Goal: Task Accomplishment & Management: Use online tool/utility

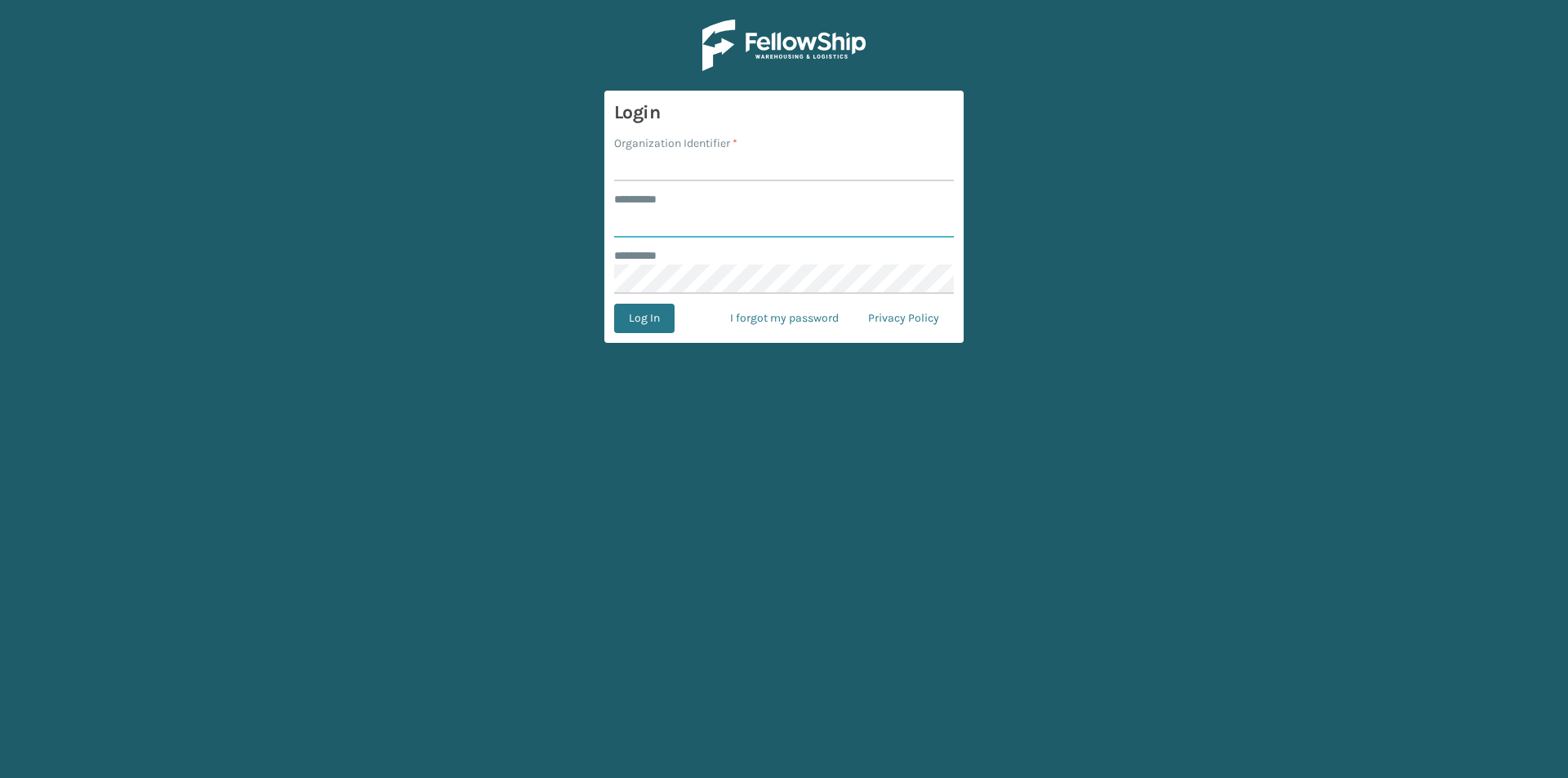
type input "*****"
click at [688, 176] on input "Organization Identifier *" at bounding box center [783, 167] width 340 height 30
type input "[US_STATE]"
click at [638, 322] on button "Log In" at bounding box center [643, 319] width 60 height 30
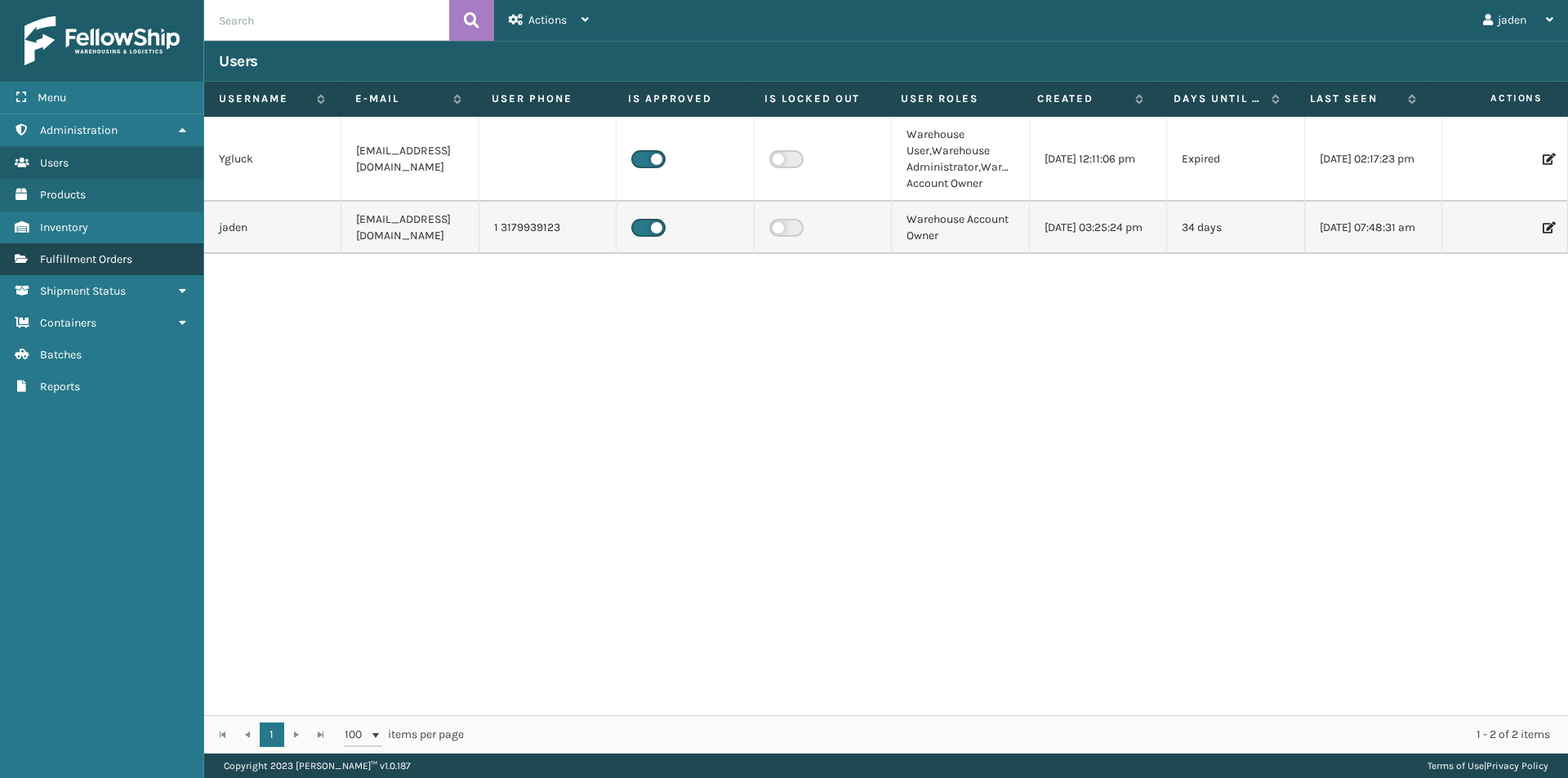
click at [120, 259] on span "Fulfillment Orders" at bounding box center [86, 259] width 93 height 14
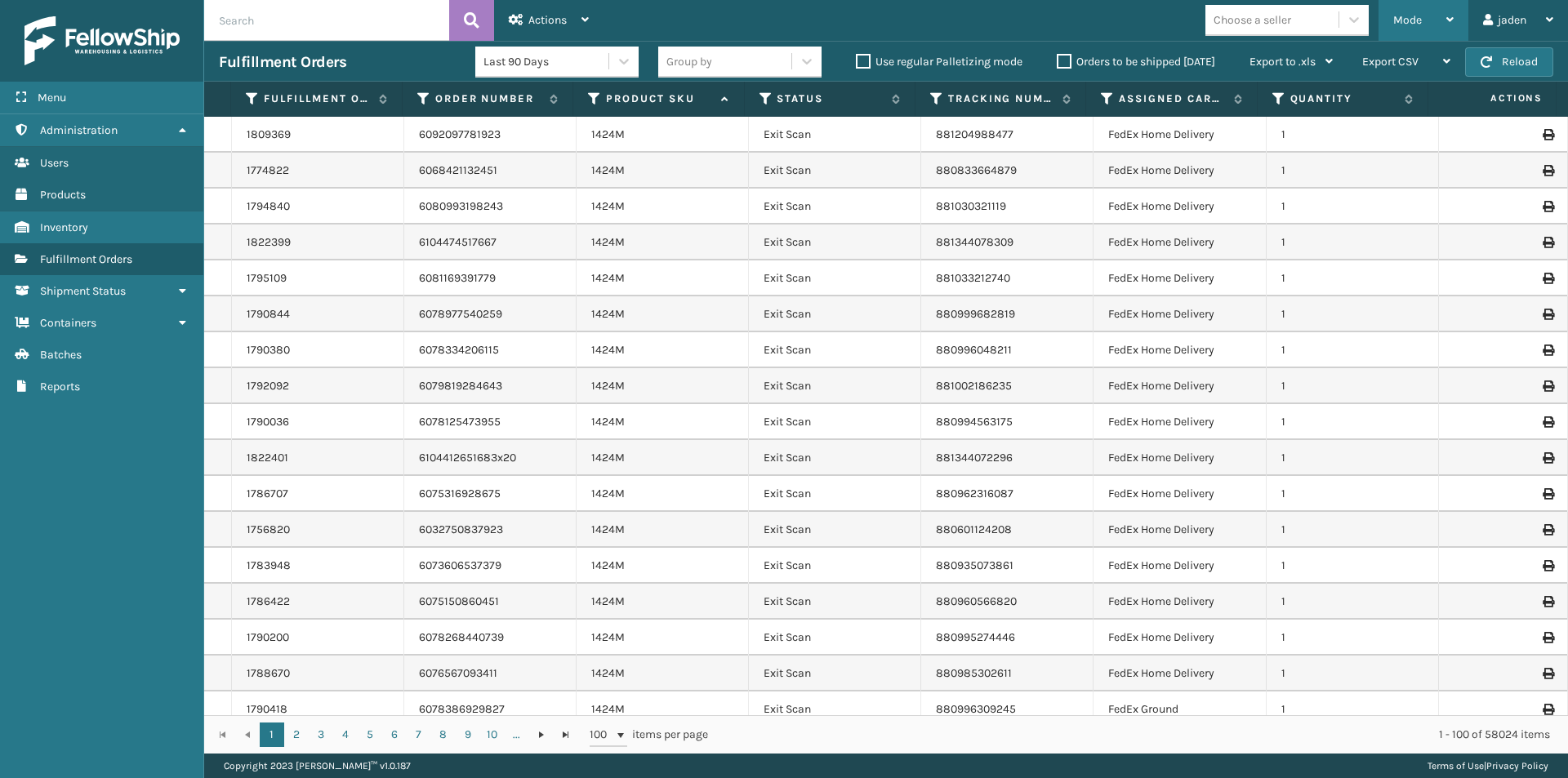
click at [1408, 19] on span "Mode" at bounding box center [1407, 20] width 29 height 14
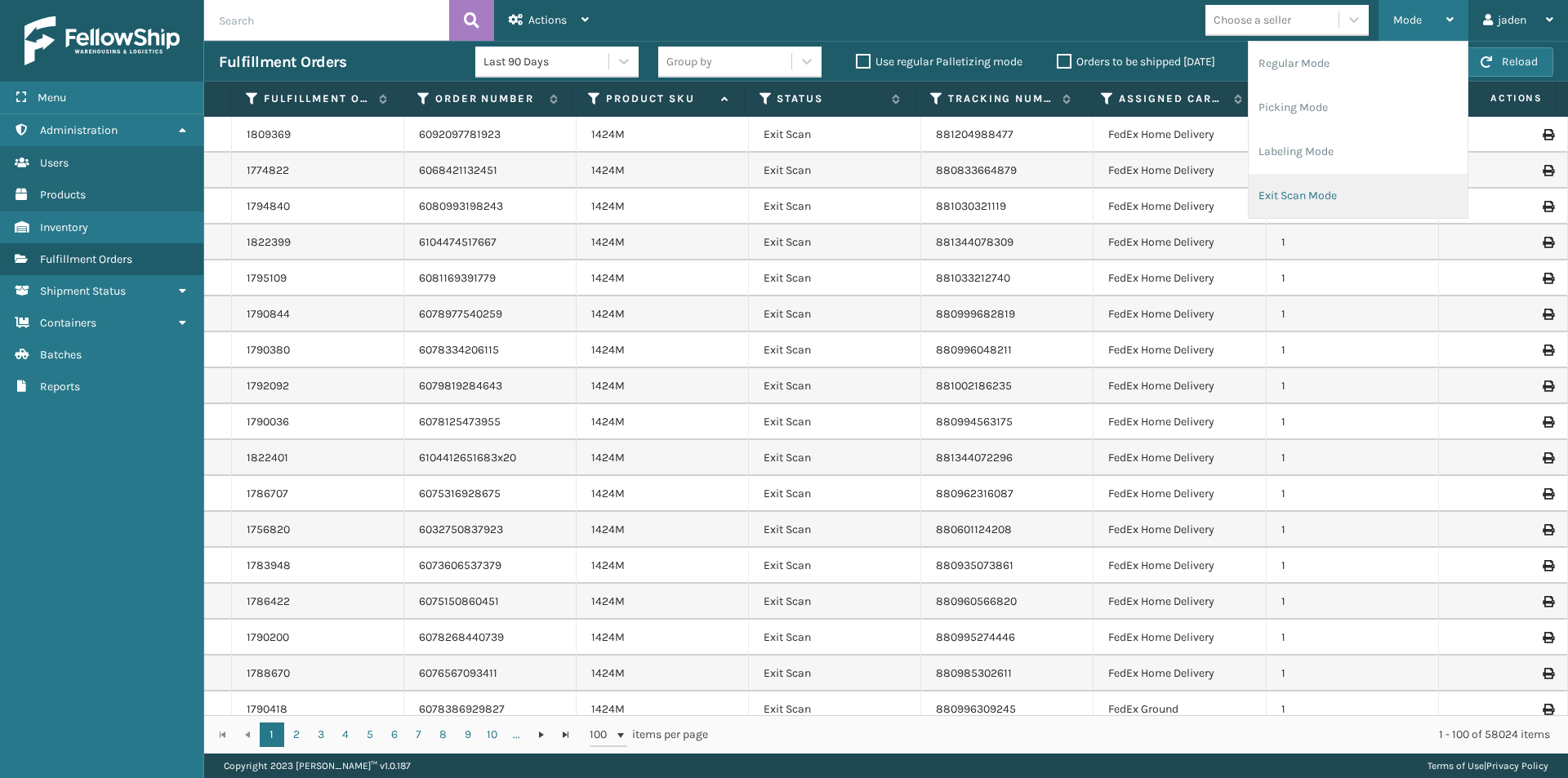
click at [1309, 196] on li "Exit Scan Mode" at bounding box center [1358, 196] width 219 height 45
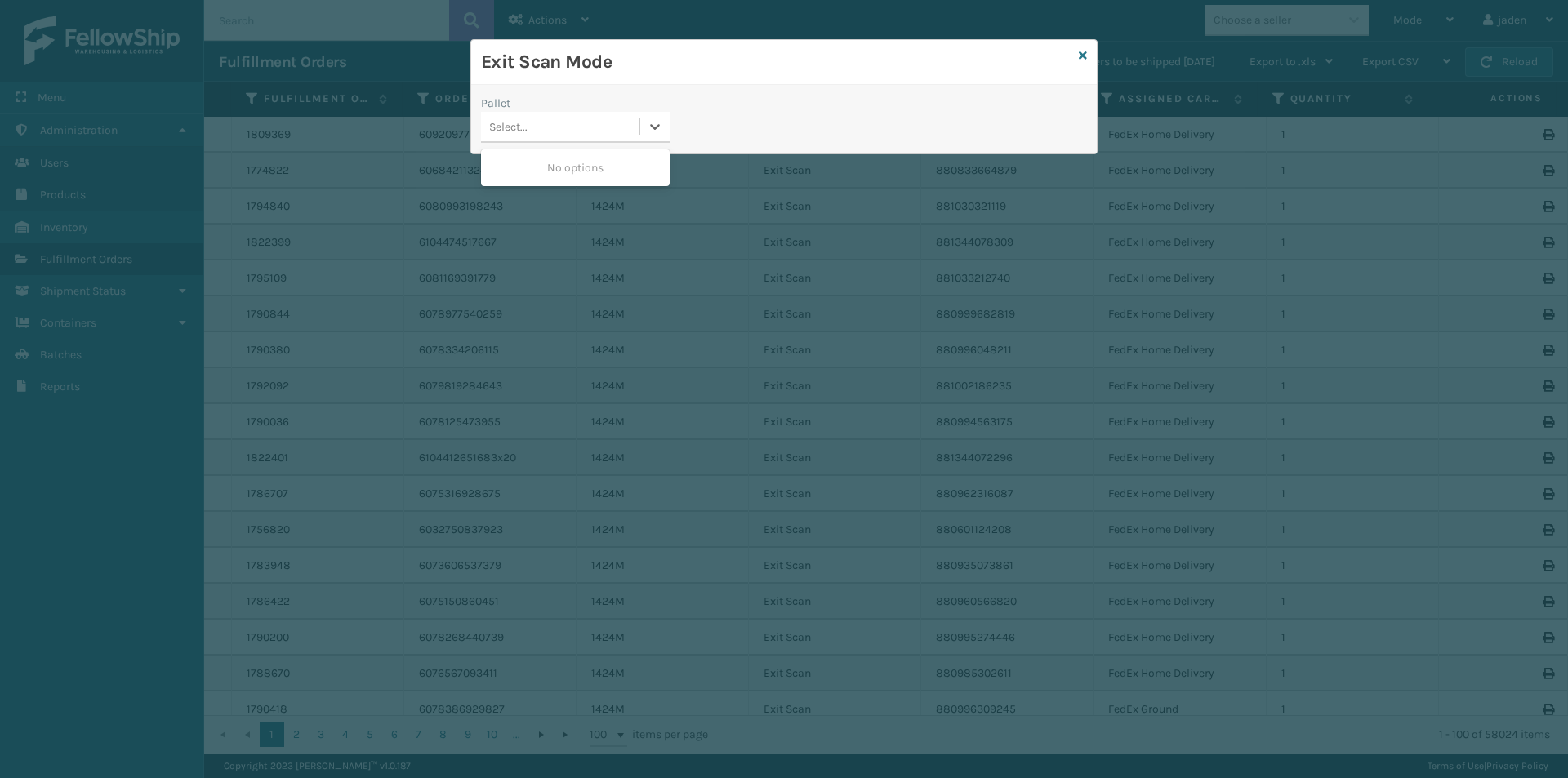
drag, startPoint x: 631, startPoint y: 122, endPoint x: 607, endPoint y: 143, distance: 31.9
click at [634, 122] on div "Select..." at bounding box center [560, 127] width 158 height 27
drag, startPoint x: 587, startPoint y: 155, endPoint x: 1041, endPoint y: 68, distance: 462.3
click at [663, 130] on div "0 results available. Use Up and Down to choose options, press Enter to select t…" at bounding box center [575, 127] width 189 height 31
click at [1083, 56] on icon at bounding box center [1083, 55] width 8 height 11
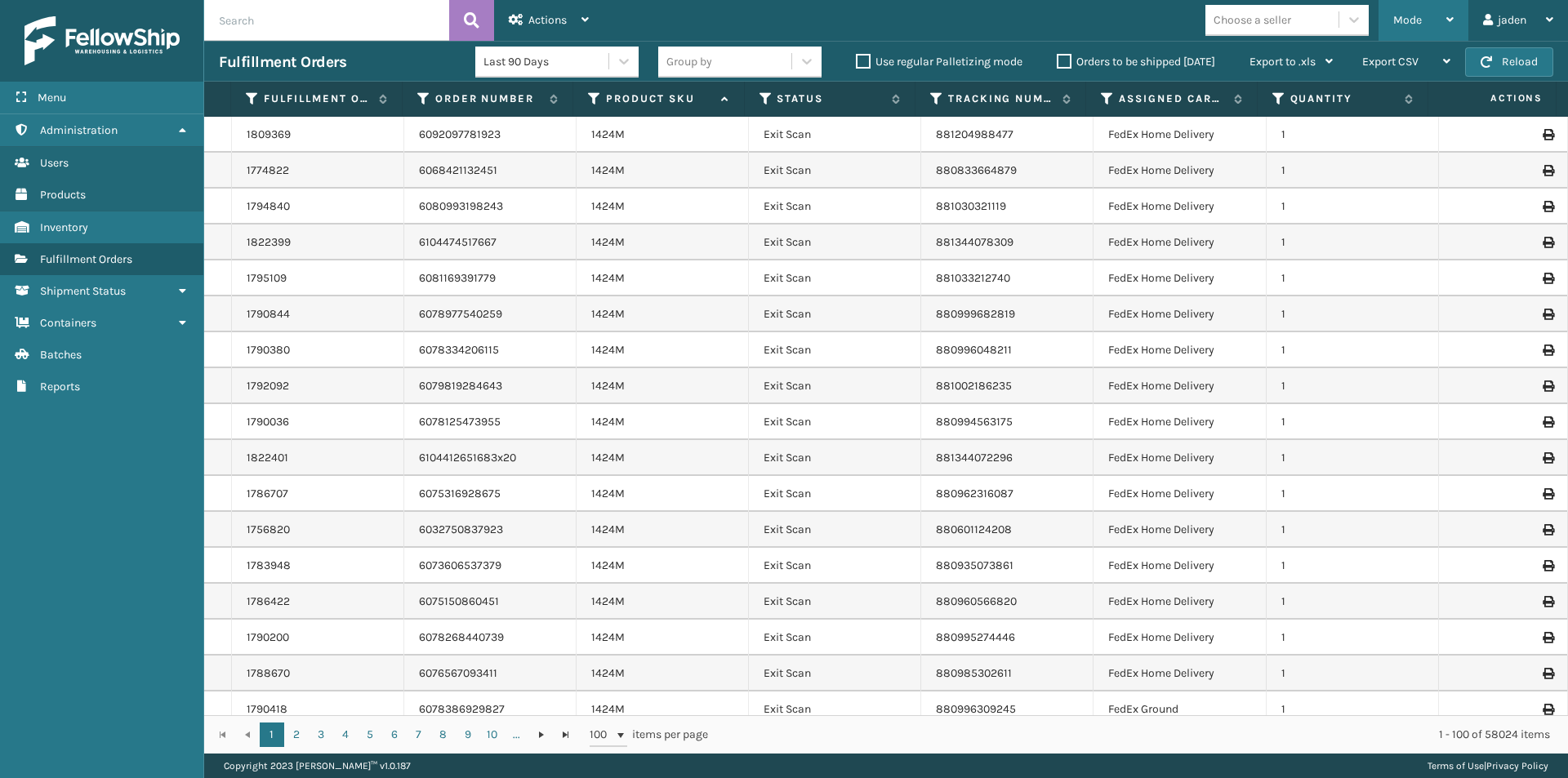
click at [1404, 17] on span "Mode" at bounding box center [1407, 20] width 29 height 14
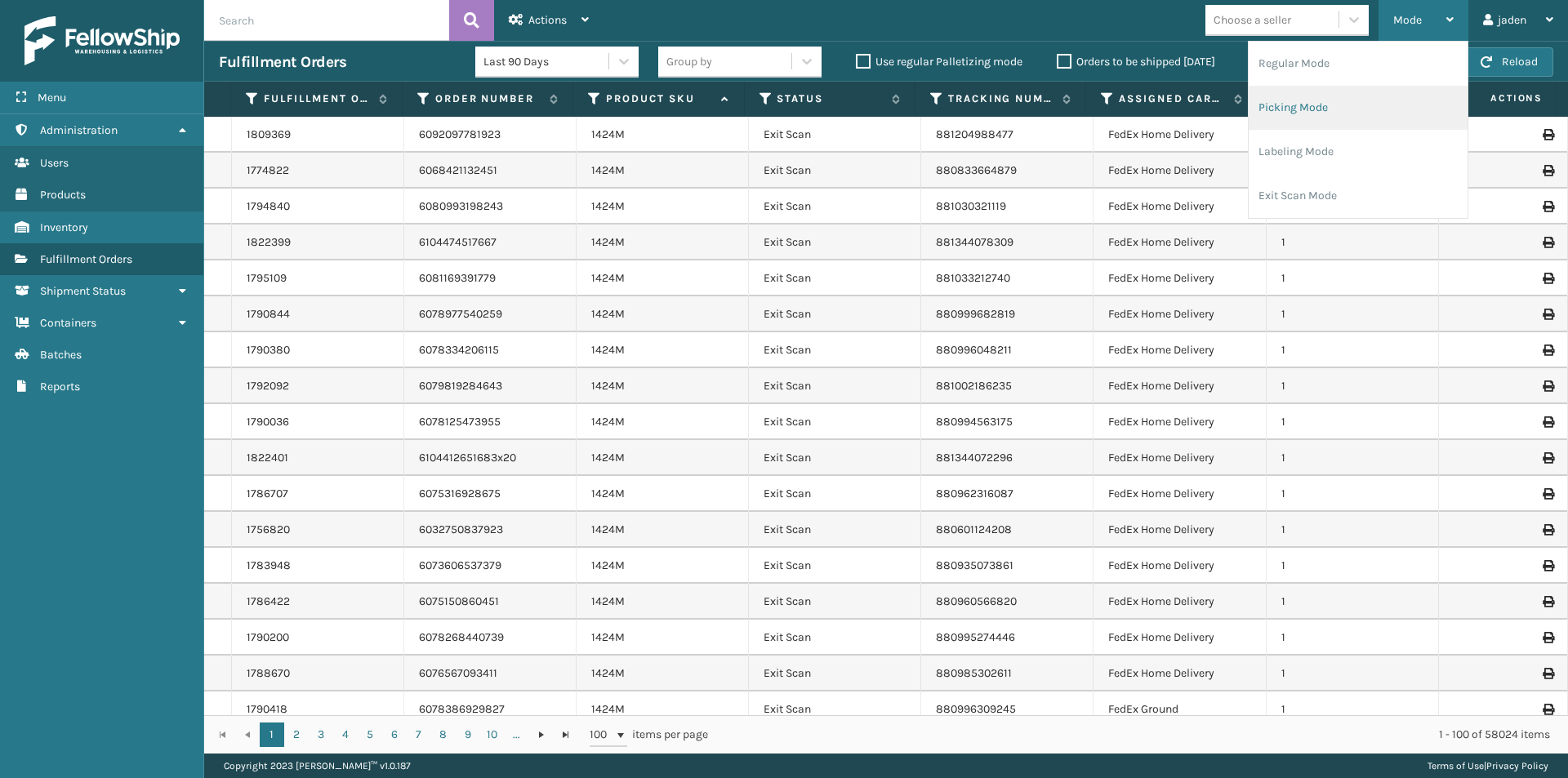
click at [1357, 119] on li "Picking Mode" at bounding box center [1358, 107] width 219 height 45
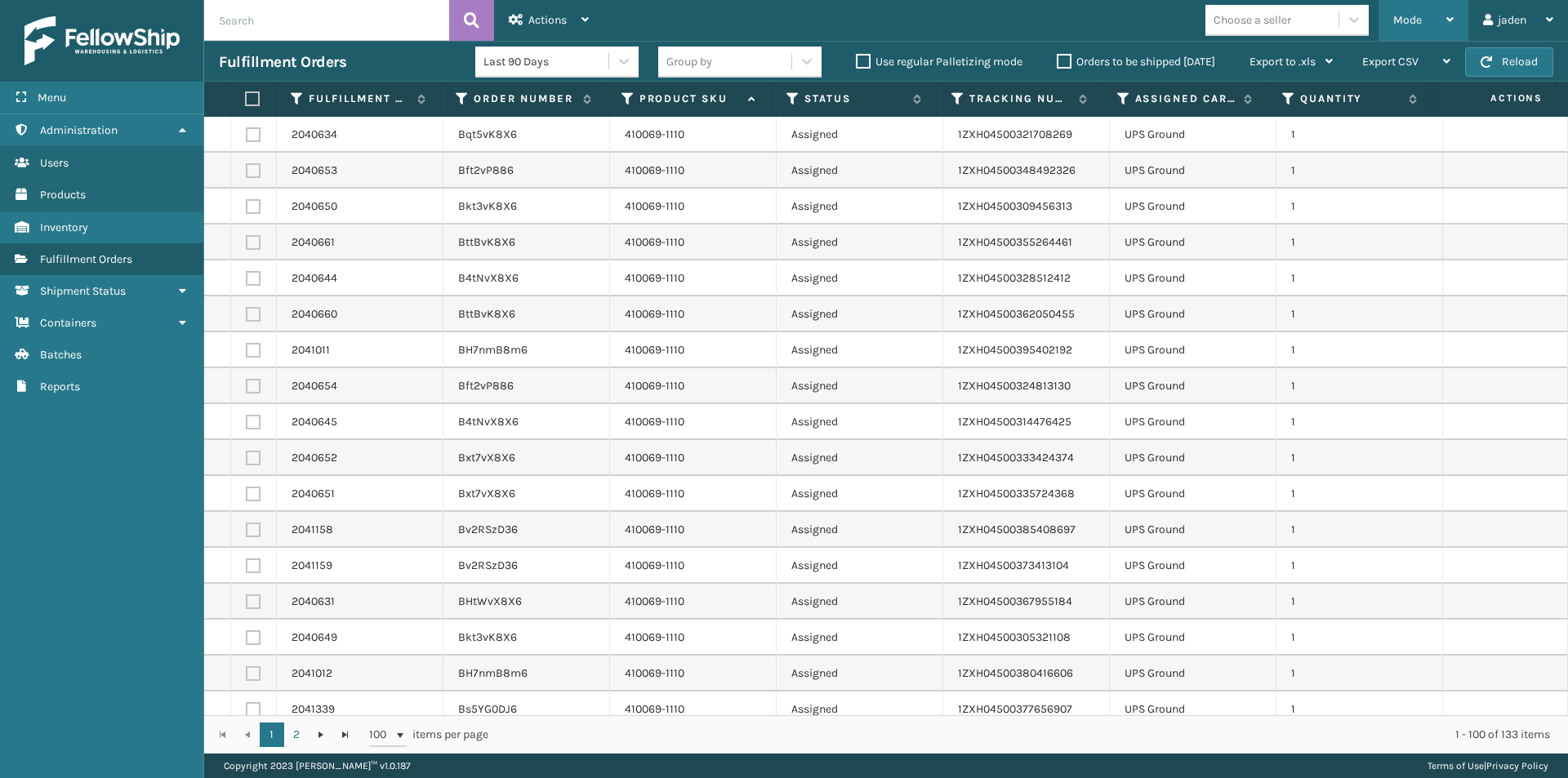
click at [1419, 19] on span "Mode" at bounding box center [1407, 20] width 29 height 14
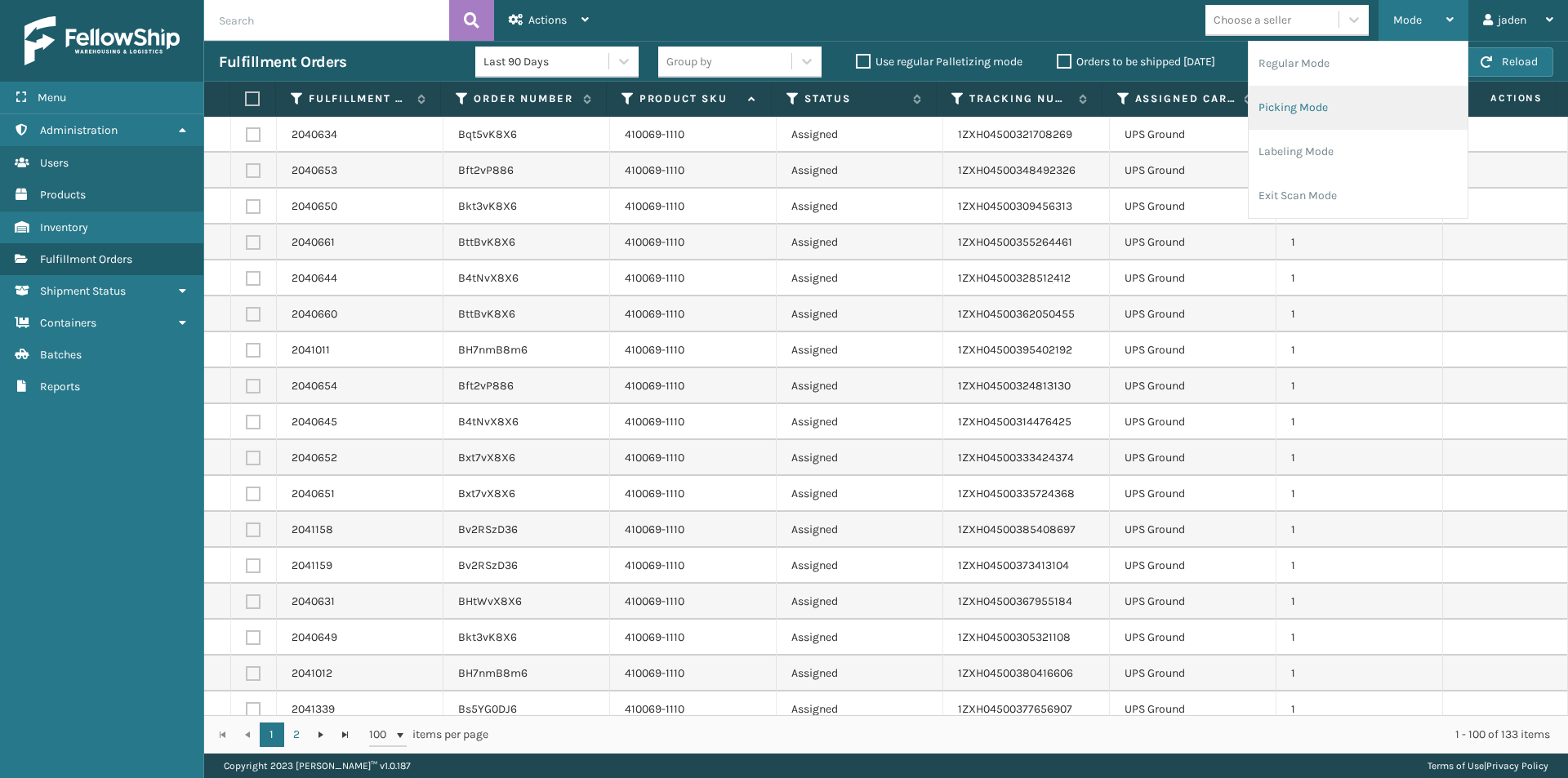
click at [1319, 123] on li "Picking Mode" at bounding box center [1358, 107] width 219 height 45
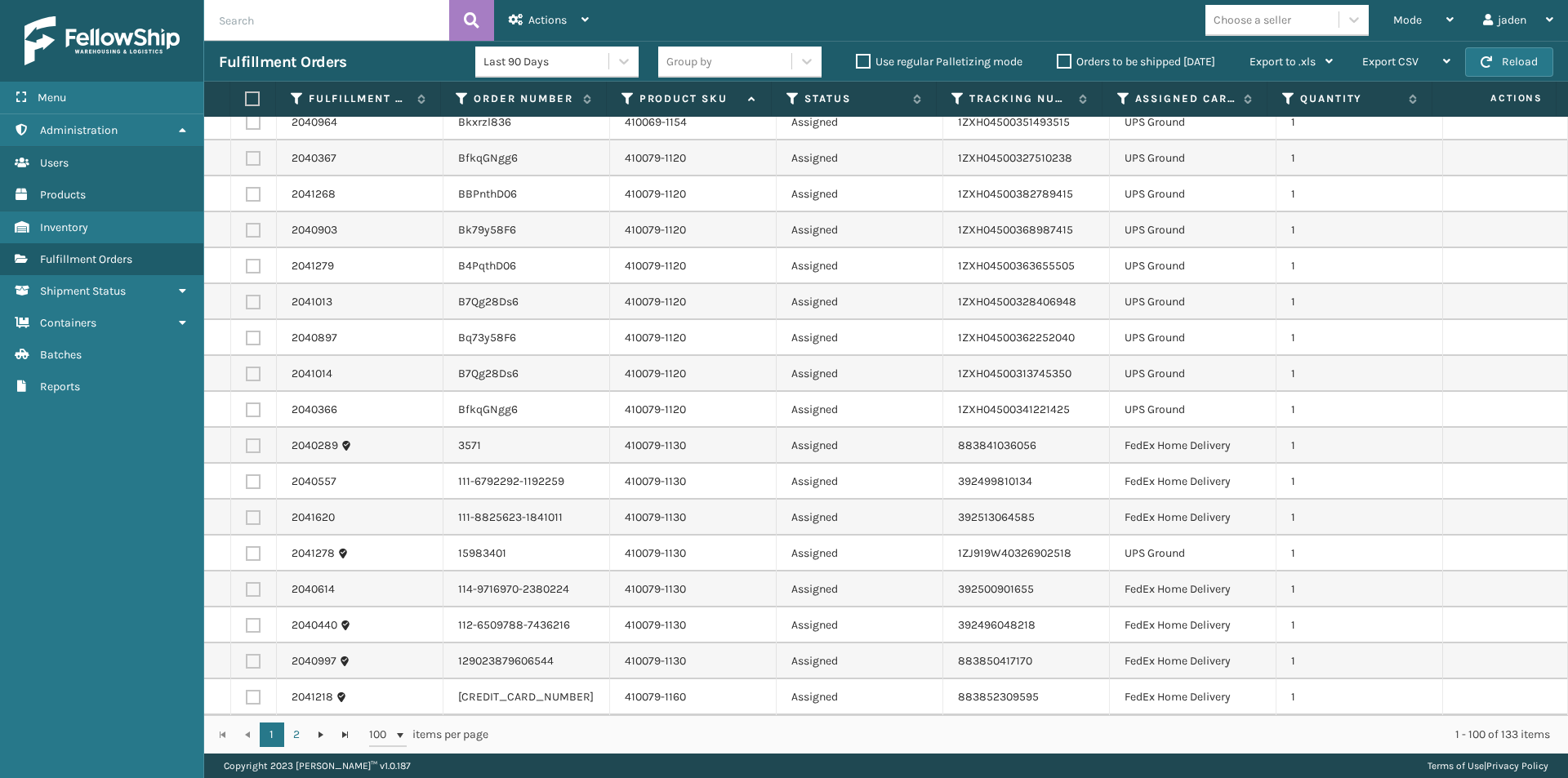
scroll to position [1960, 0]
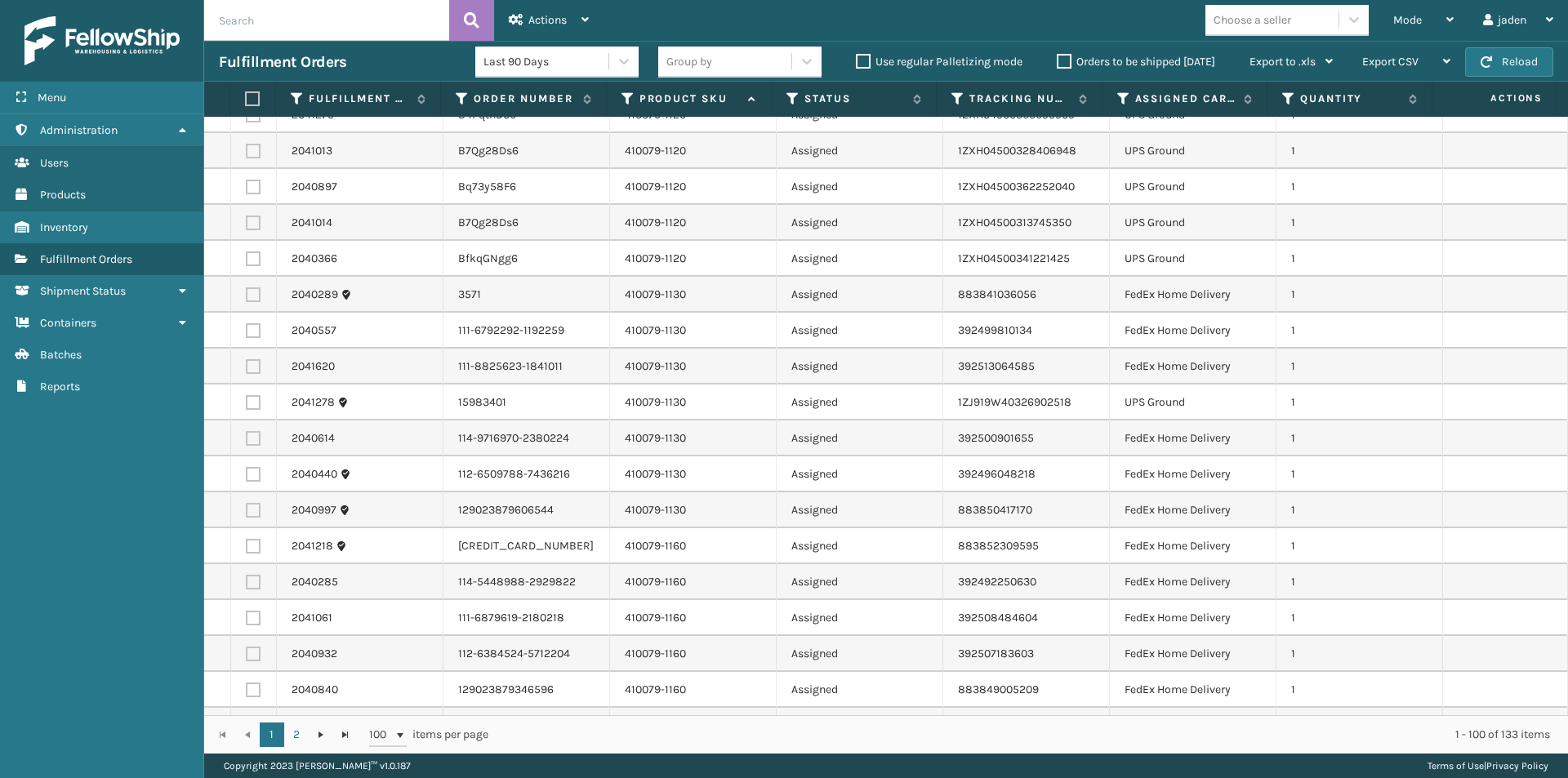
click at [247, 301] on label at bounding box center [253, 294] width 15 height 15
click at [246, 298] on input "checkbox" at bounding box center [246, 293] width 1 height 10
checkbox input "true"
click at [247, 334] on label at bounding box center [253, 330] width 15 height 15
click at [246, 334] on input "checkbox" at bounding box center [246, 328] width 1 height 10
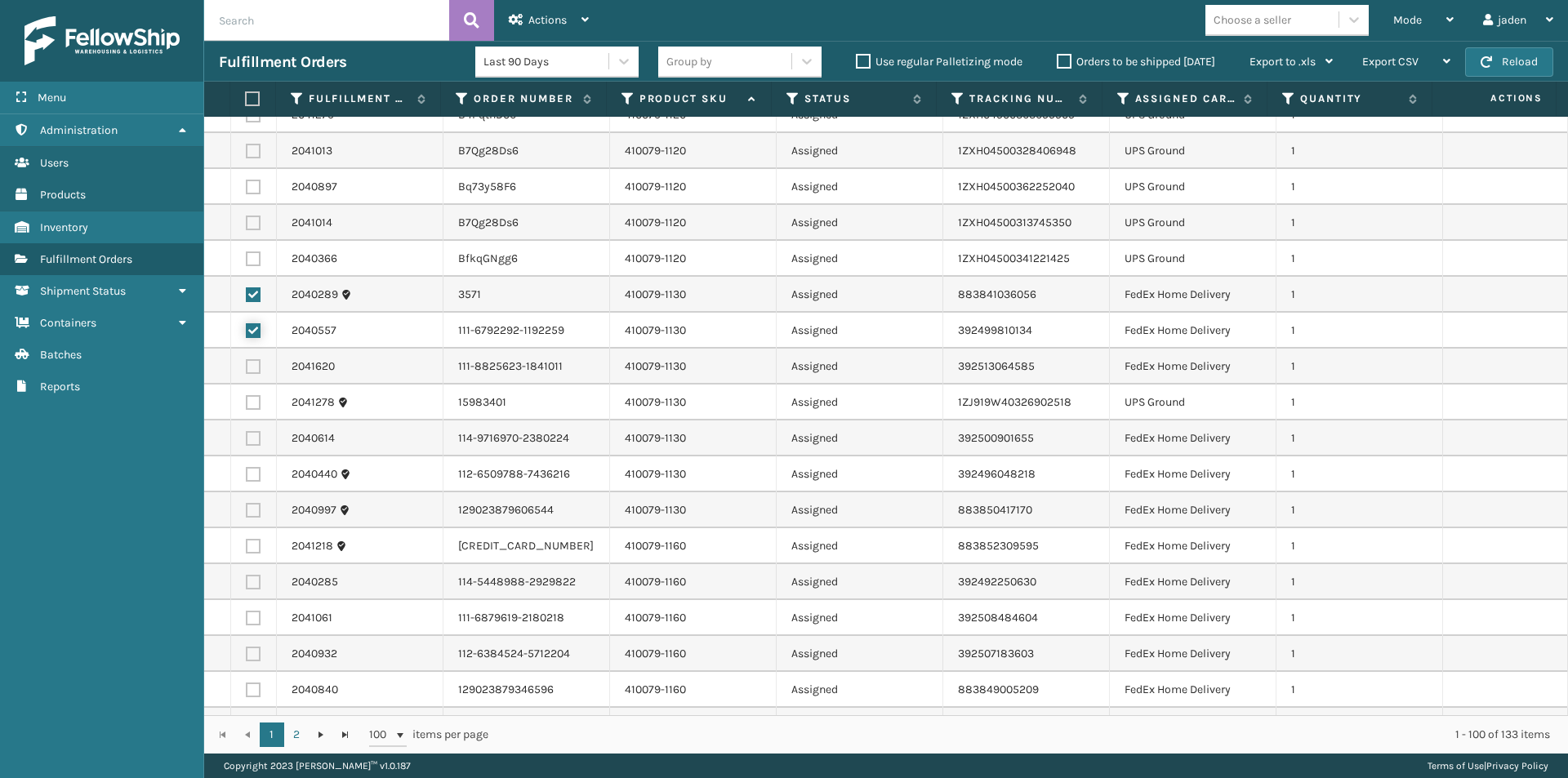
checkbox input "true"
click at [247, 365] on label at bounding box center [253, 367] width 15 height 15
click at [246, 365] on input "checkbox" at bounding box center [246, 365] width 1 height 10
checkbox input "true"
click at [247, 442] on label at bounding box center [253, 438] width 15 height 15
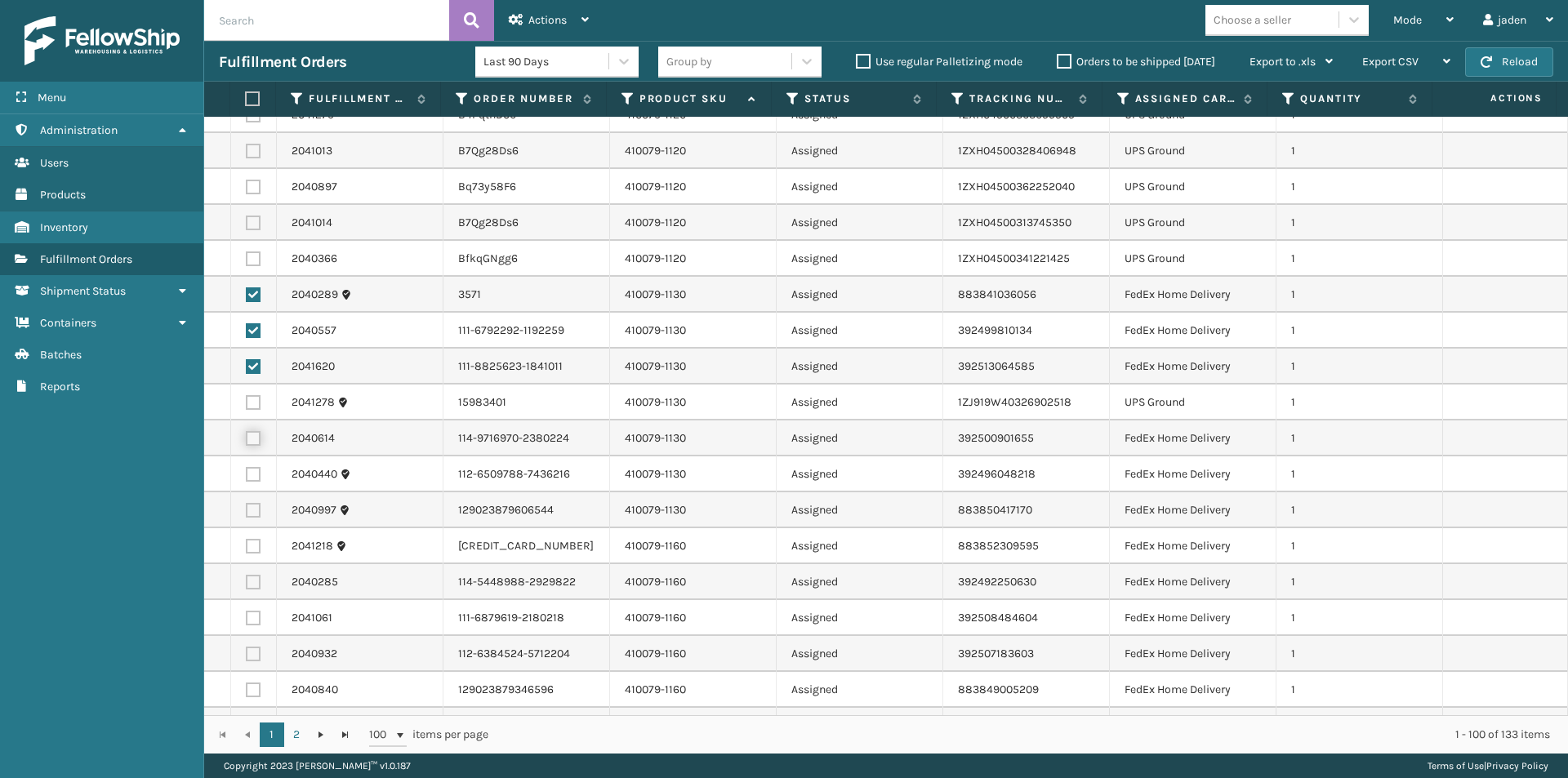
click at [246, 442] on input "checkbox" at bounding box center [246, 437] width 1 height 10
checkbox input "true"
click at [249, 478] on label at bounding box center [253, 474] width 15 height 15
click at [246, 478] on input "checkbox" at bounding box center [246, 472] width 1 height 10
checkbox input "true"
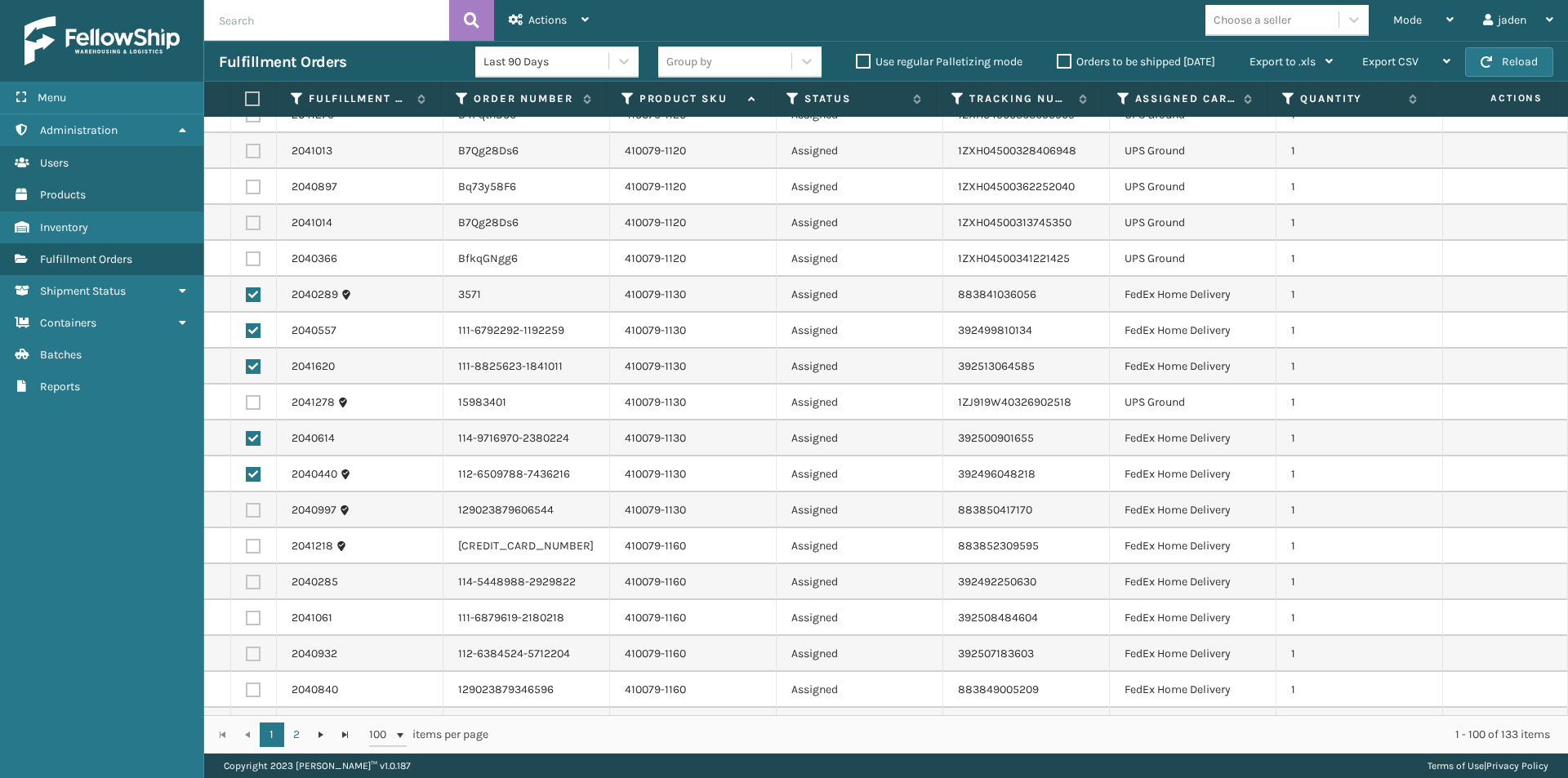
click at [251, 507] on label at bounding box center [253, 510] width 15 height 15
click at [246, 507] on input "checkbox" at bounding box center [246, 508] width 1 height 10
checkbox input "true"
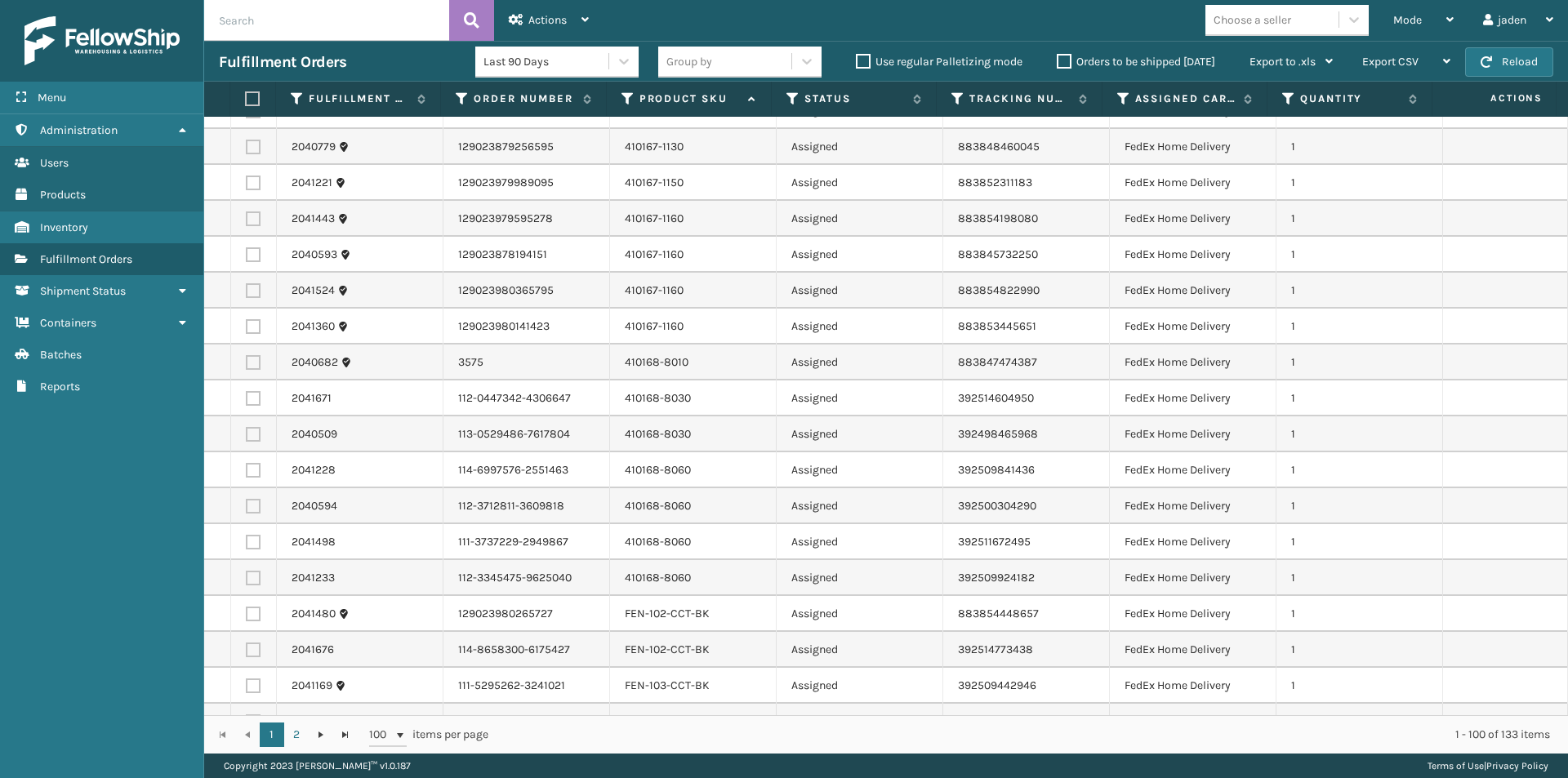
scroll to position [2995, 0]
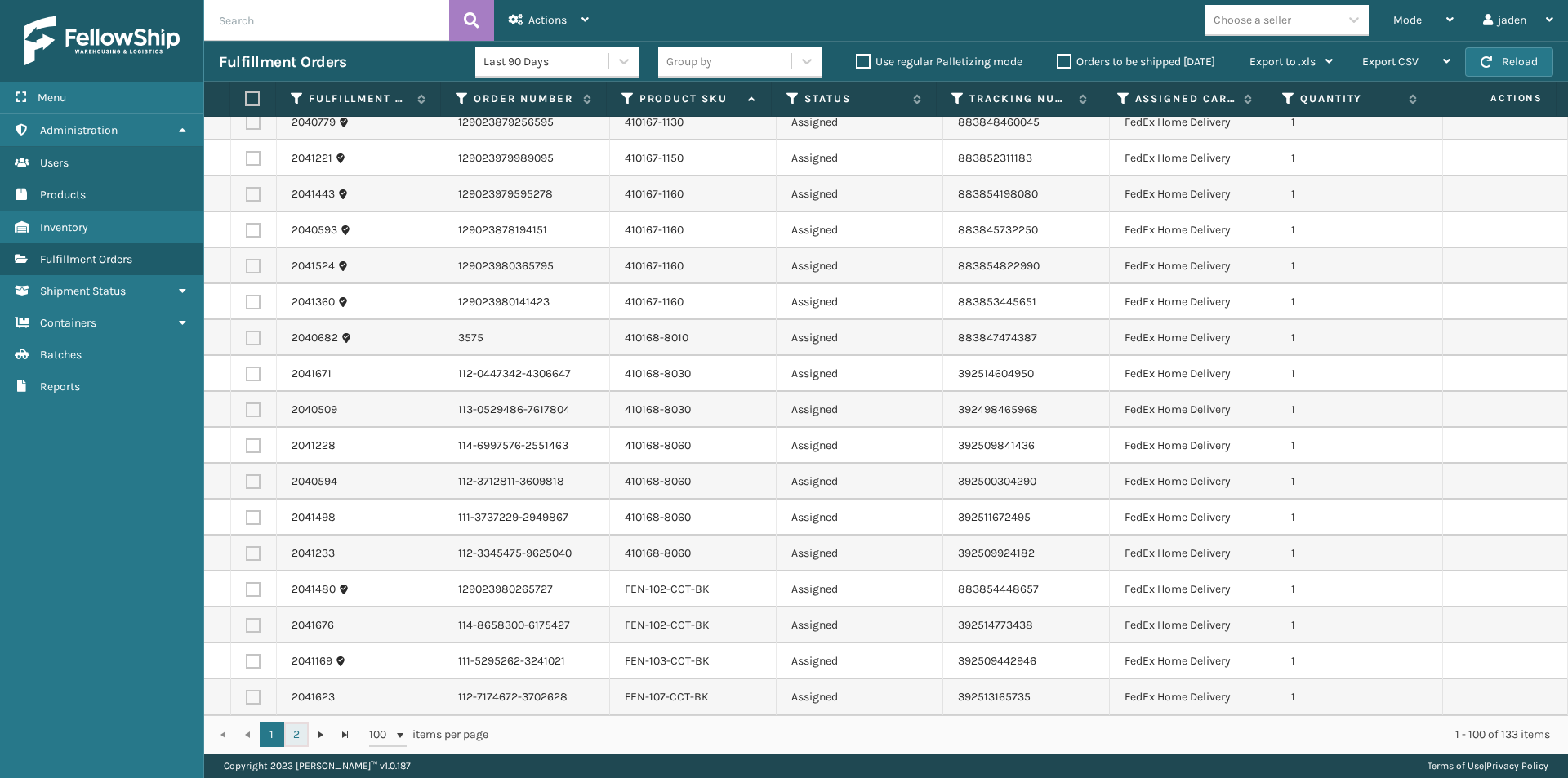
click at [290, 738] on link "2" at bounding box center [296, 735] width 24 height 24
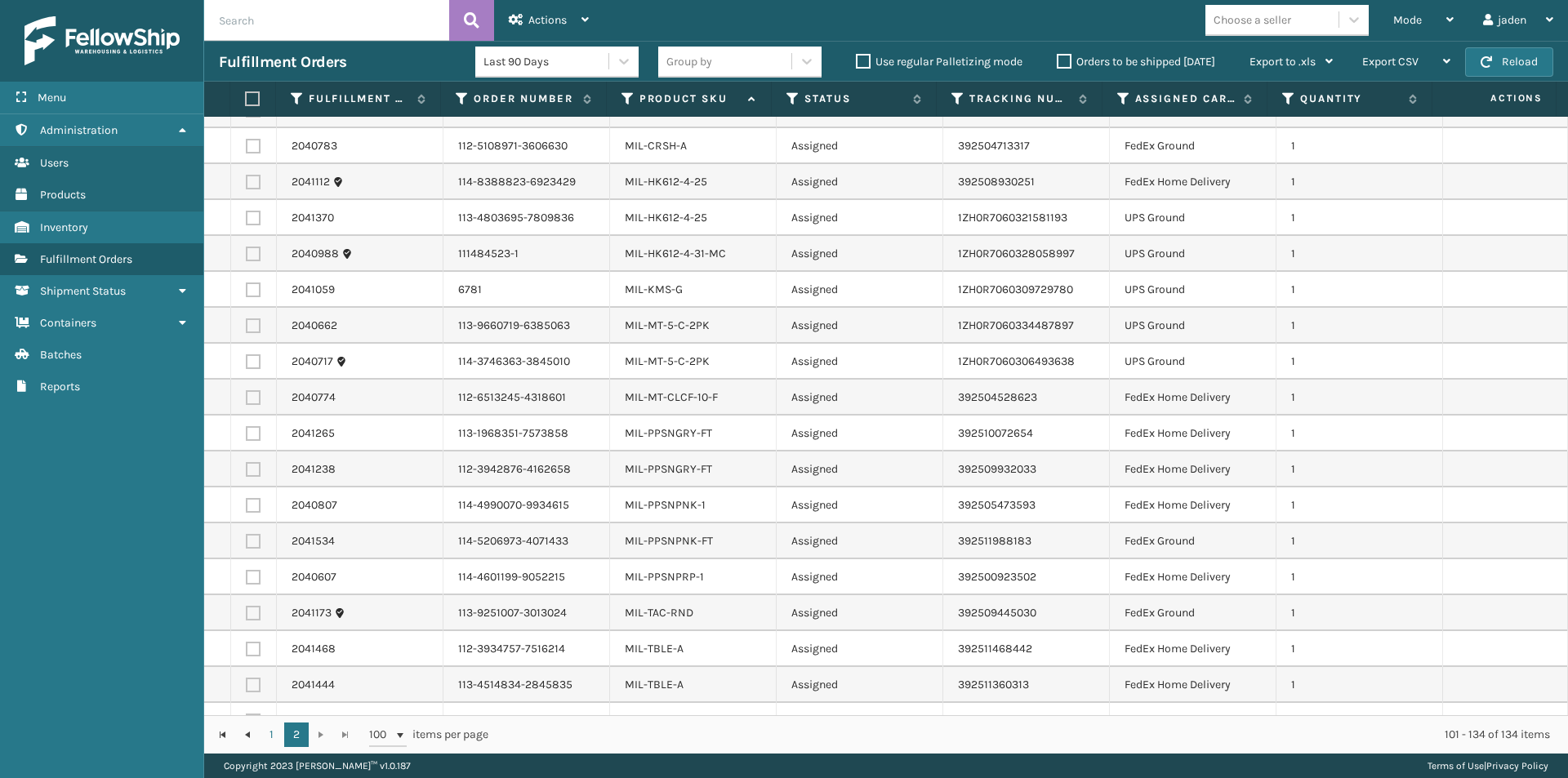
scroll to position [623, 0]
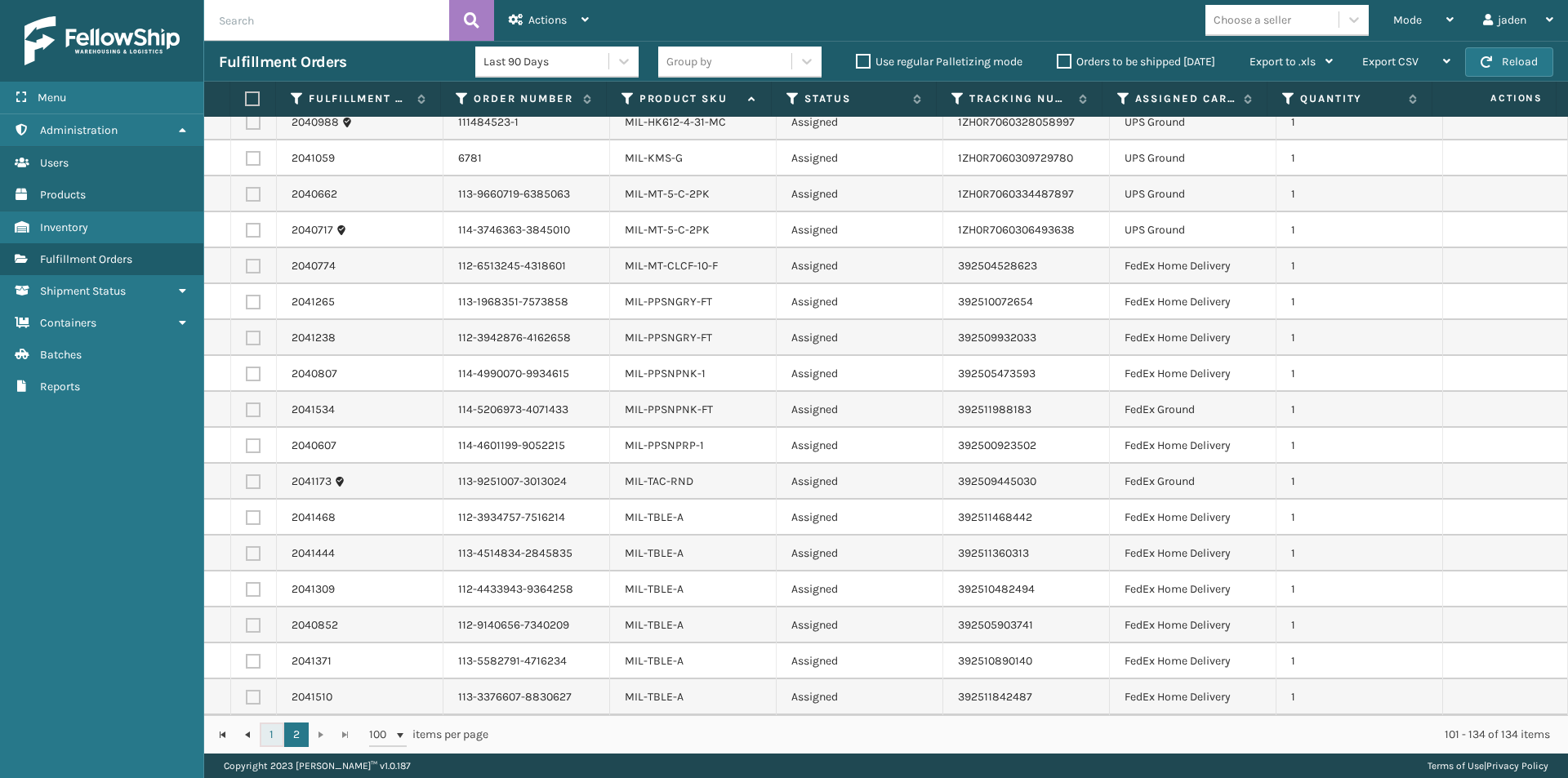
click at [275, 731] on link "1" at bounding box center [272, 735] width 24 height 24
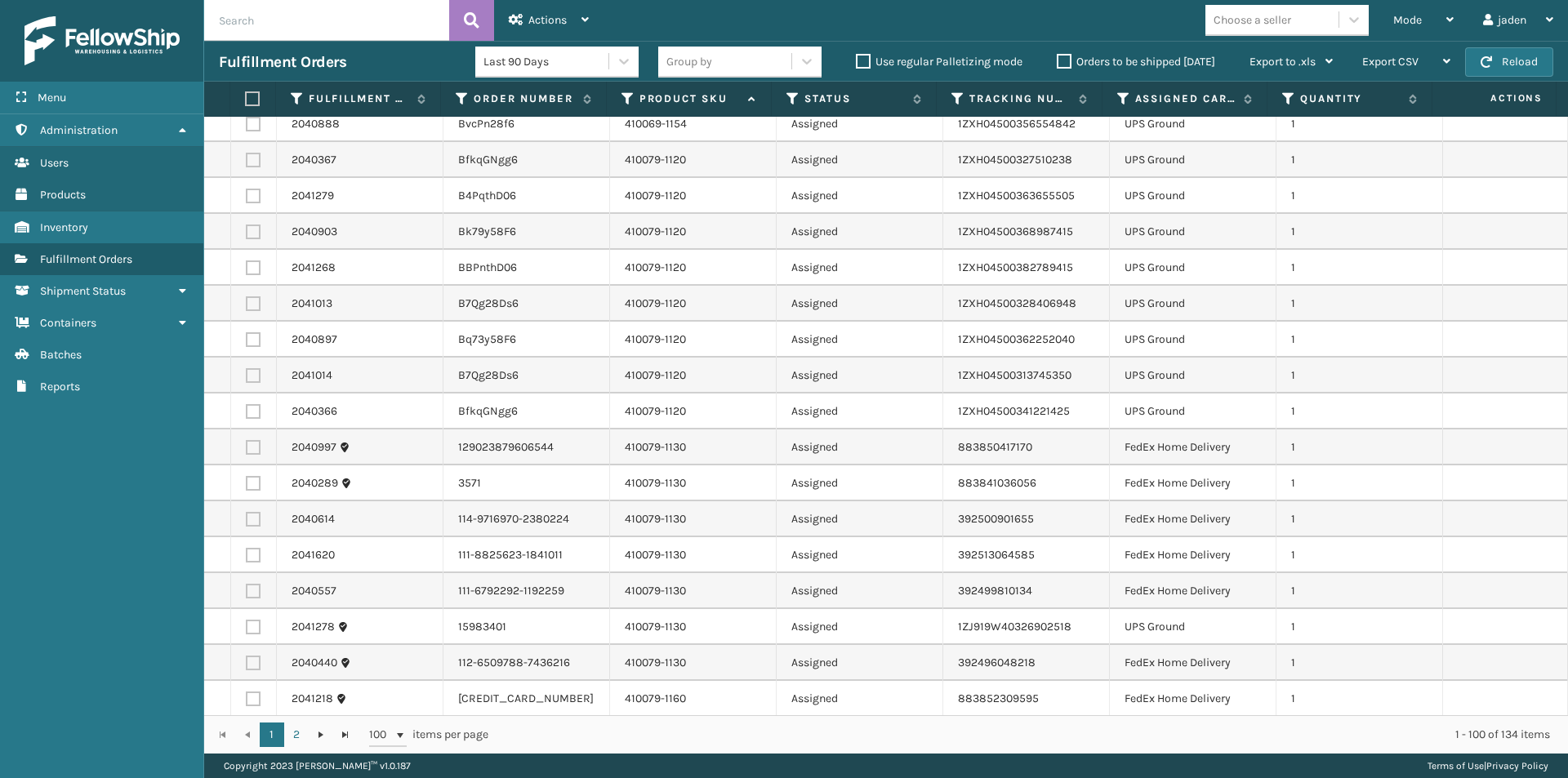
scroll to position [1878, 0]
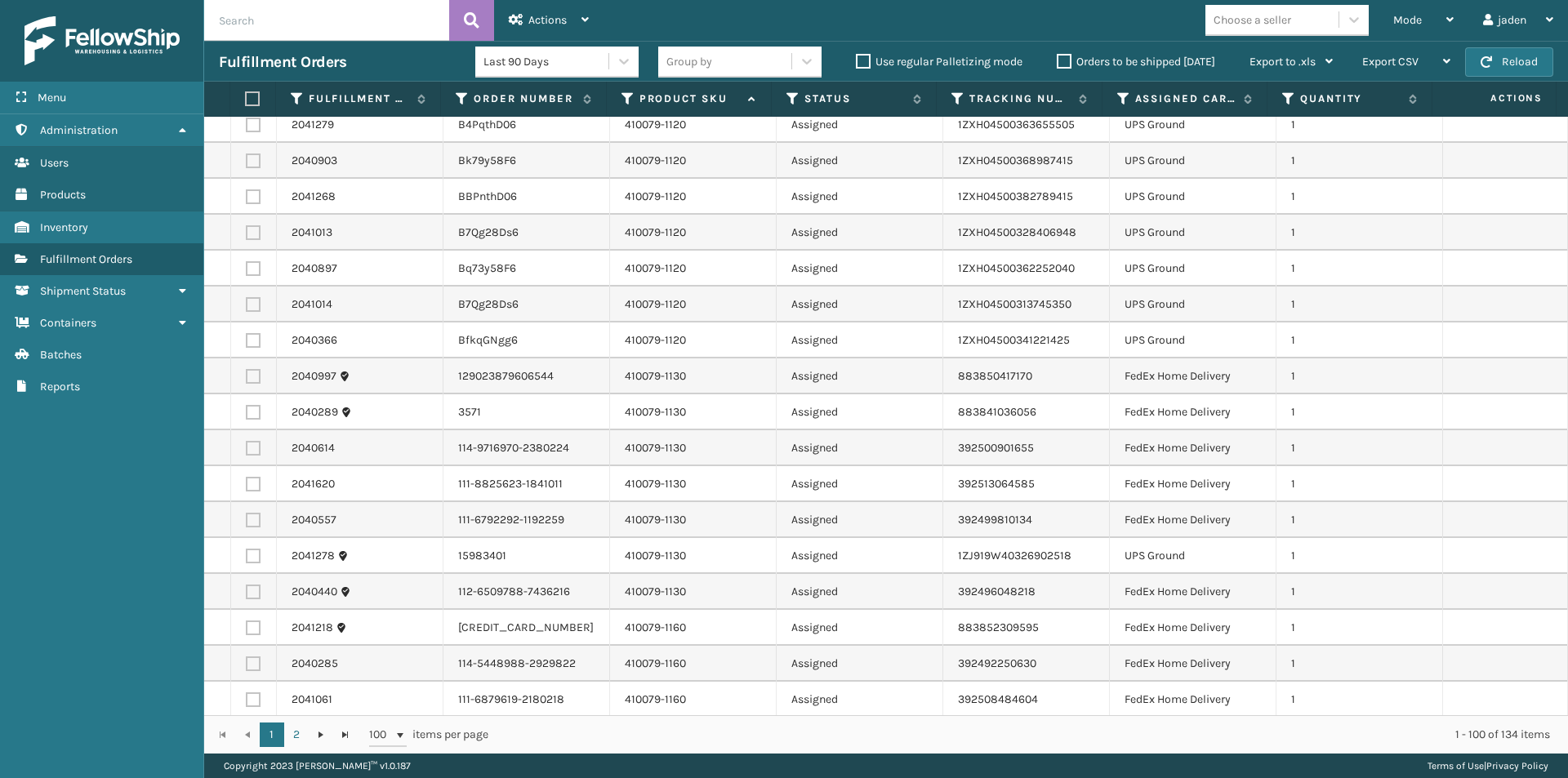
click at [246, 589] on label at bounding box center [253, 592] width 15 height 15
click at [246, 589] on input "checkbox" at bounding box center [246, 590] width 1 height 10
checkbox input "true"
click at [258, 519] on label at bounding box center [253, 520] width 15 height 15
click at [246, 519] on input "checkbox" at bounding box center [246, 518] width 1 height 10
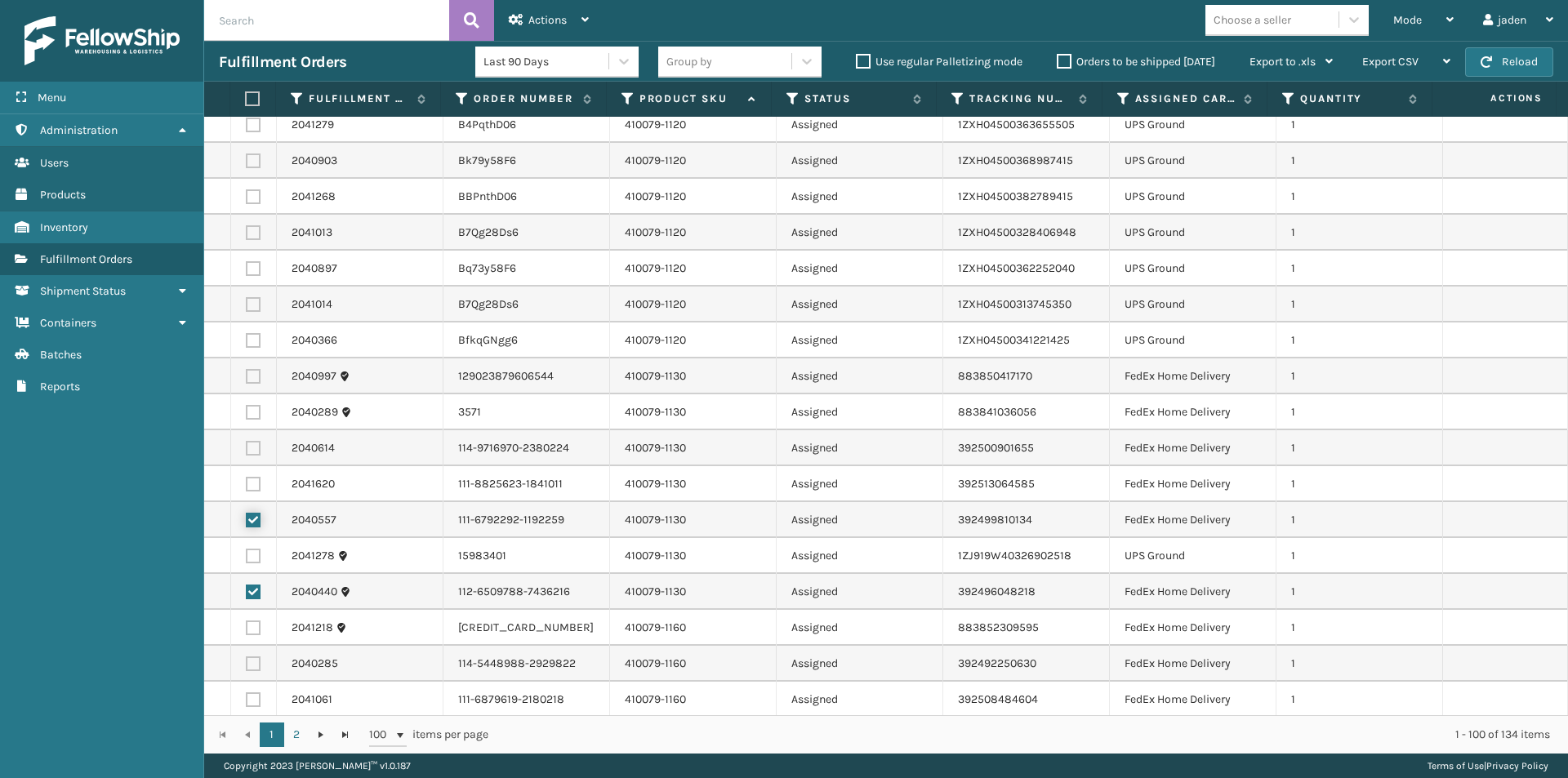
checkbox input "true"
click at [255, 485] on label at bounding box center [253, 484] width 15 height 15
click at [246, 485] on input "checkbox" at bounding box center [246, 482] width 1 height 10
checkbox input "true"
click at [251, 449] on label at bounding box center [253, 448] width 15 height 15
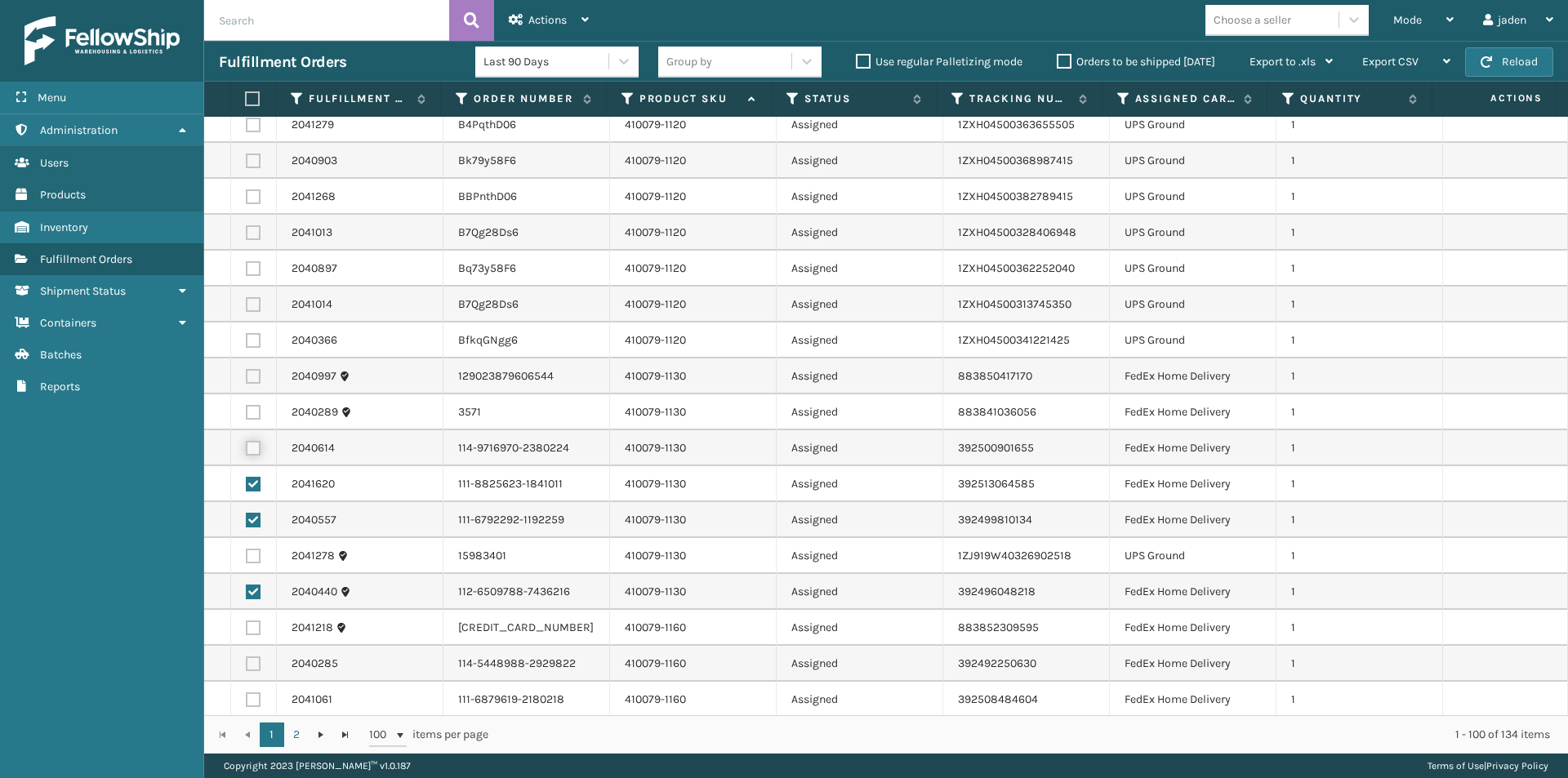
click at [246, 449] on input "checkbox" at bounding box center [246, 446] width 1 height 10
checkbox input "true"
click at [252, 414] on label at bounding box center [253, 412] width 15 height 15
click at [246, 414] on input "checkbox" at bounding box center [246, 410] width 1 height 10
checkbox input "true"
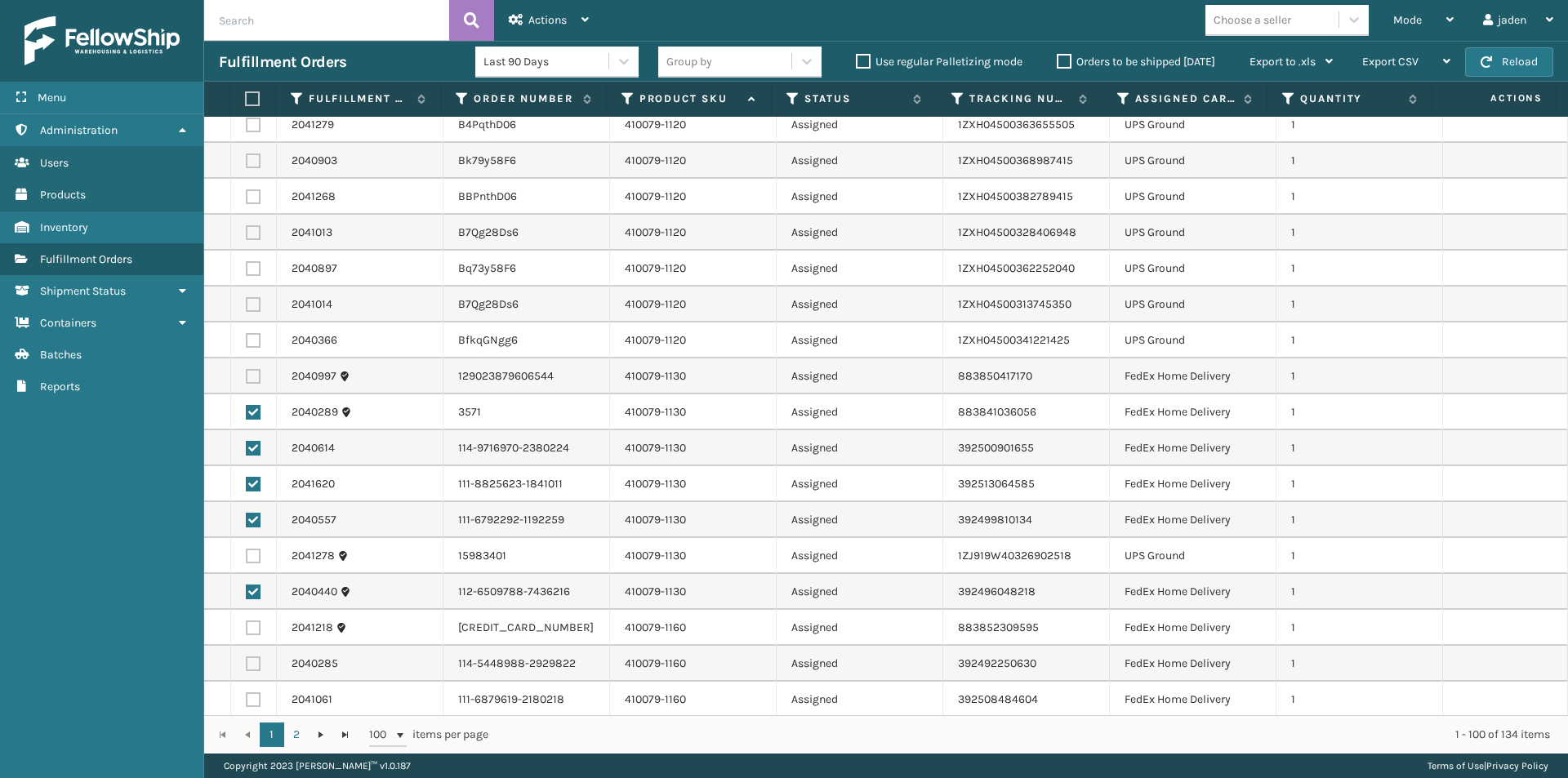
click at [258, 375] on label at bounding box center [253, 376] width 15 height 15
click at [246, 375] on input "checkbox" at bounding box center [246, 375] width 1 height 10
checkbox input "true"
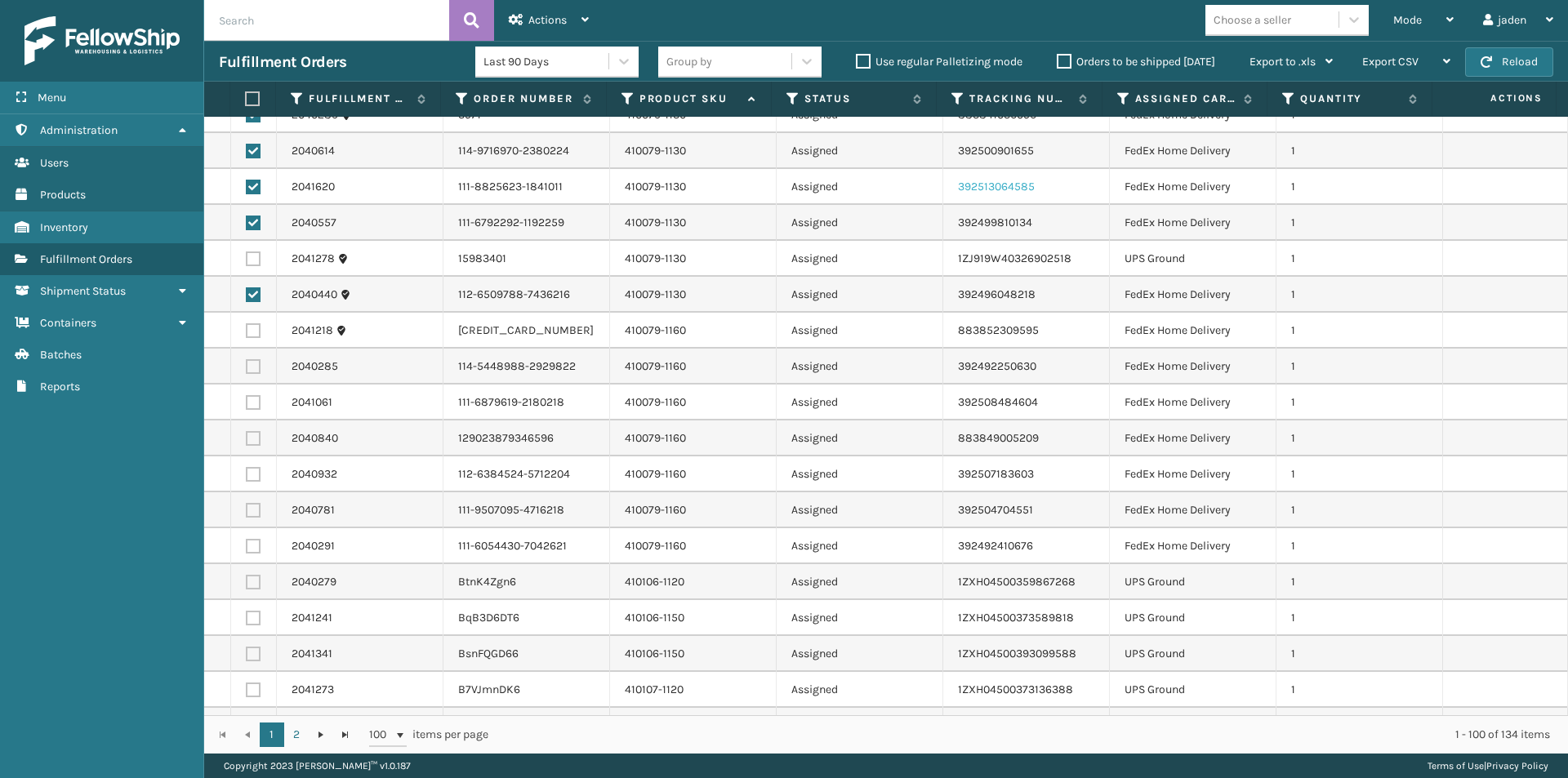
scroll to position [2205, 0]
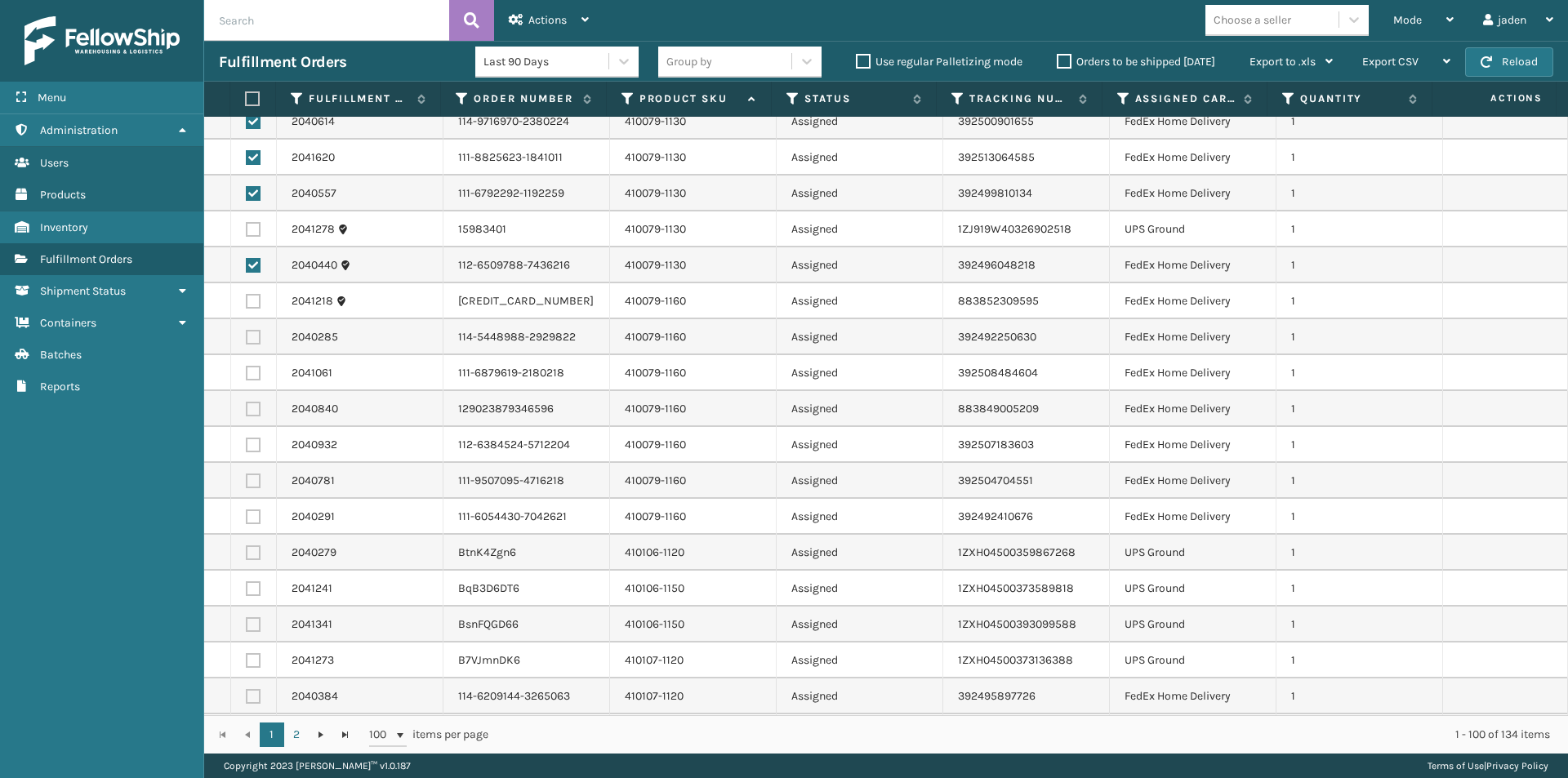
click at [249, 519] on label at bounding box center [253, 517] width 15 height 15
click at [246, 519] on input "checkbox" at bounding box center [246, 515] width 1 height 10
checkbox input "true"
click at [249, 482] on label at bounding box center [253, 480] width 15 height 15
click at [246, 482] on input "checkbox" at bounding box center [246, 479] width 1 height 10
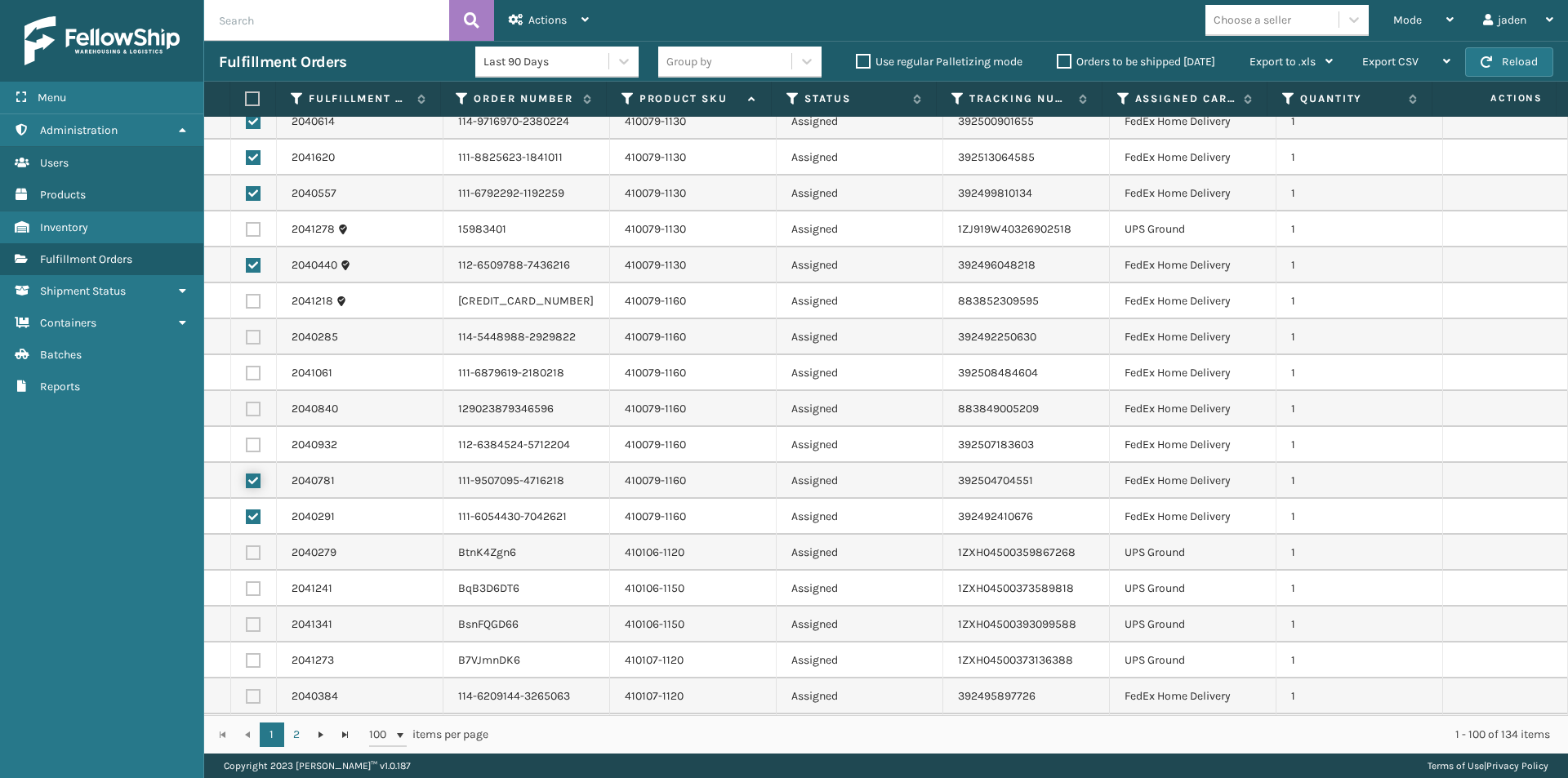
checkbox input "true"
click at [249, 445] on label at bounding box center [253, 444] width 15 height 15
click at [246, 445] on input "checkbox" at bounding box center [246, 443] width 1 height 10
checkbox input "true"
click at [253, 407] on label at bounding box center [253, 409] width 15 height 15
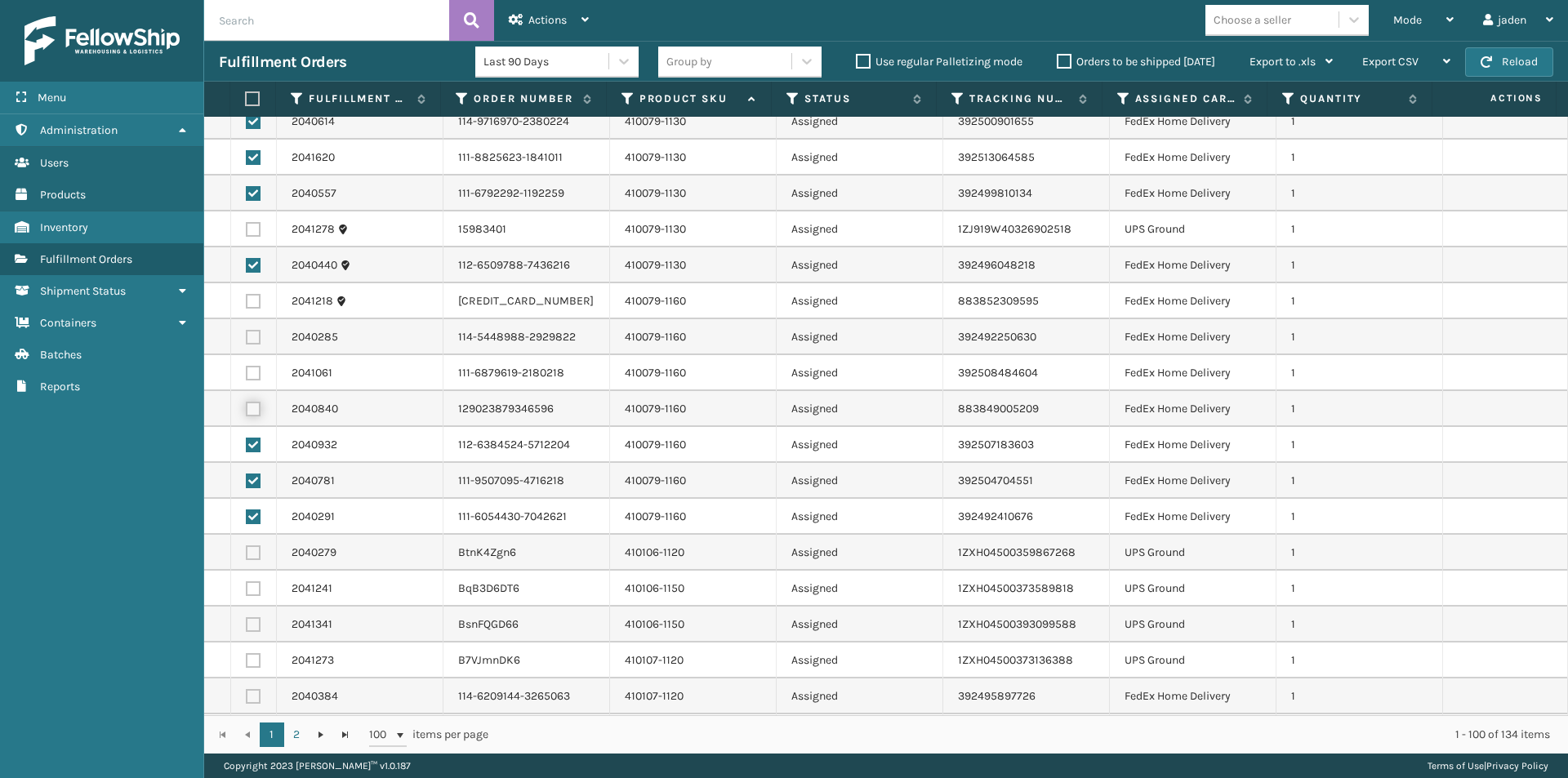
click at [246, 407] on input "checkbox" at bounding box center [246, 407] width 1 height 10
checkbox input "true"
click at [253, 373] on label at bounding box center [253, 373] width 15 height 15
click at [246, 373] on input "checkbox" at bounding box center [246, 371] width 1 height 10
checkbox input "true"
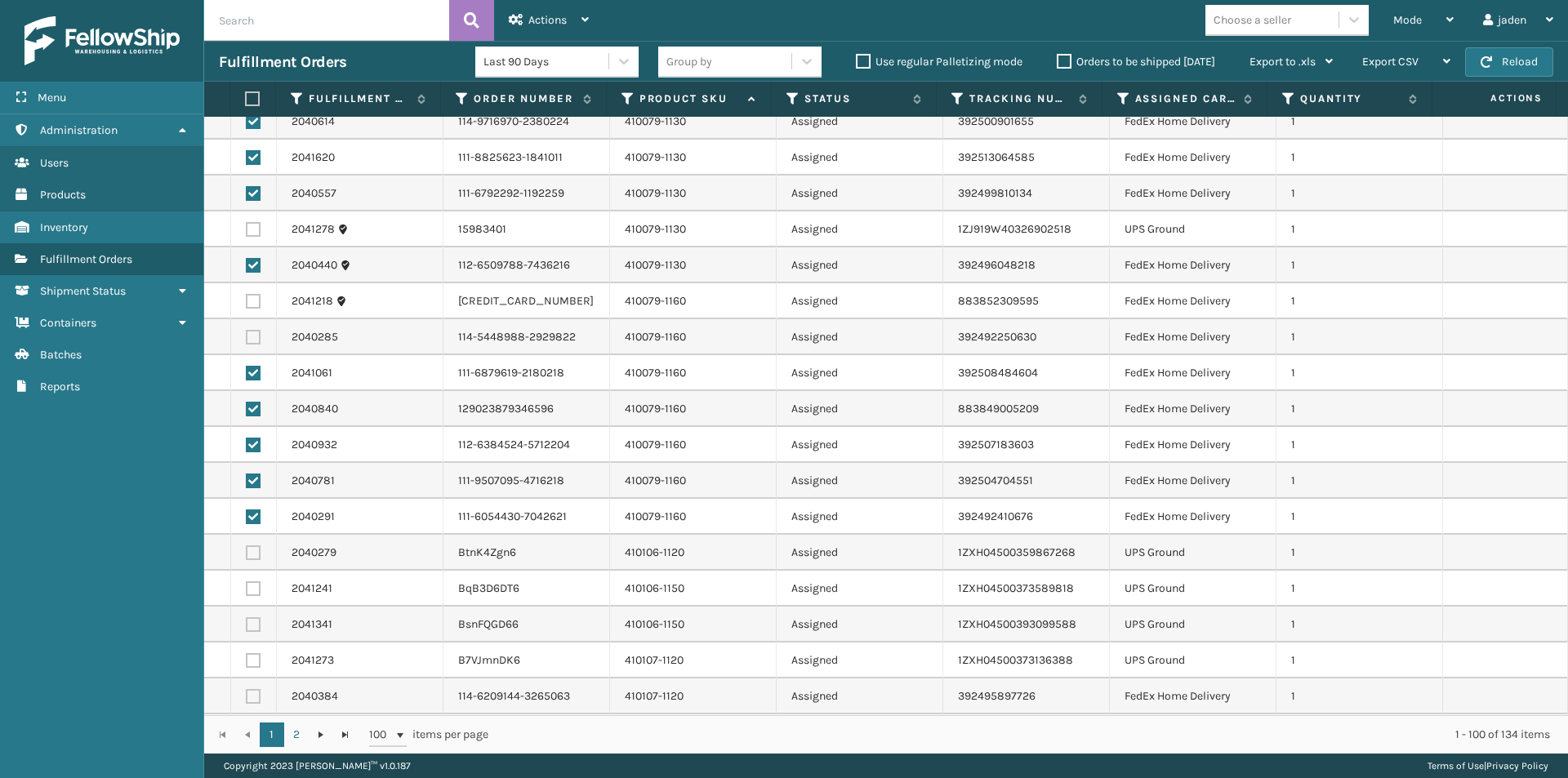
click at [253, 337] on label at bounding box center [253, 337] width 15 height 15
click at [246, 337] on input "checkbox" at bounding box center [246, 335] width 1 height 10
checkbox input "true"
click at [254, 297] on label at bounding box center [253, 301] width 15 height 15
click at [246, 297] on input "checkbox" at bounding box center [246, 299] width 1 height 10
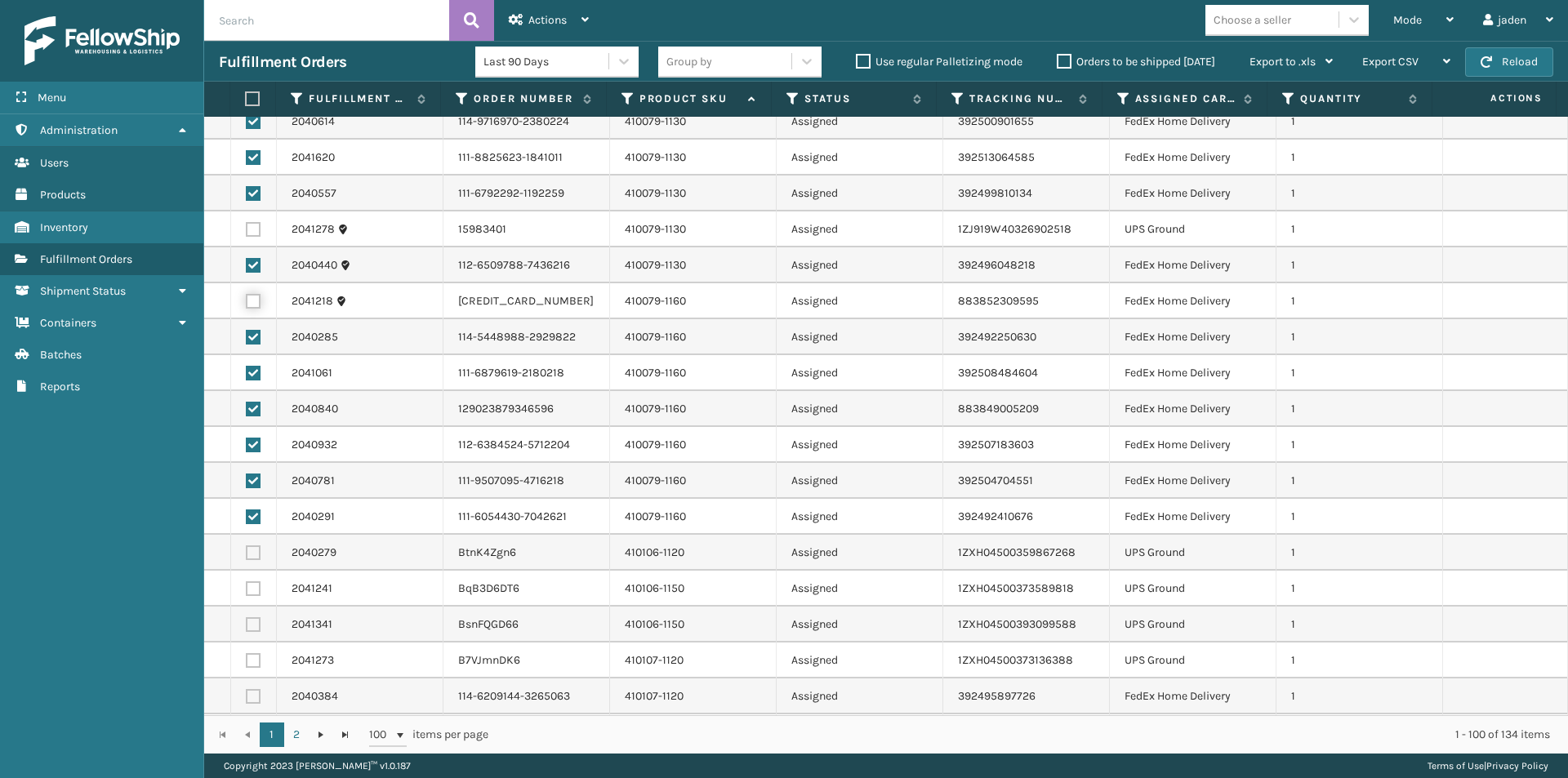
checkbox input "true"
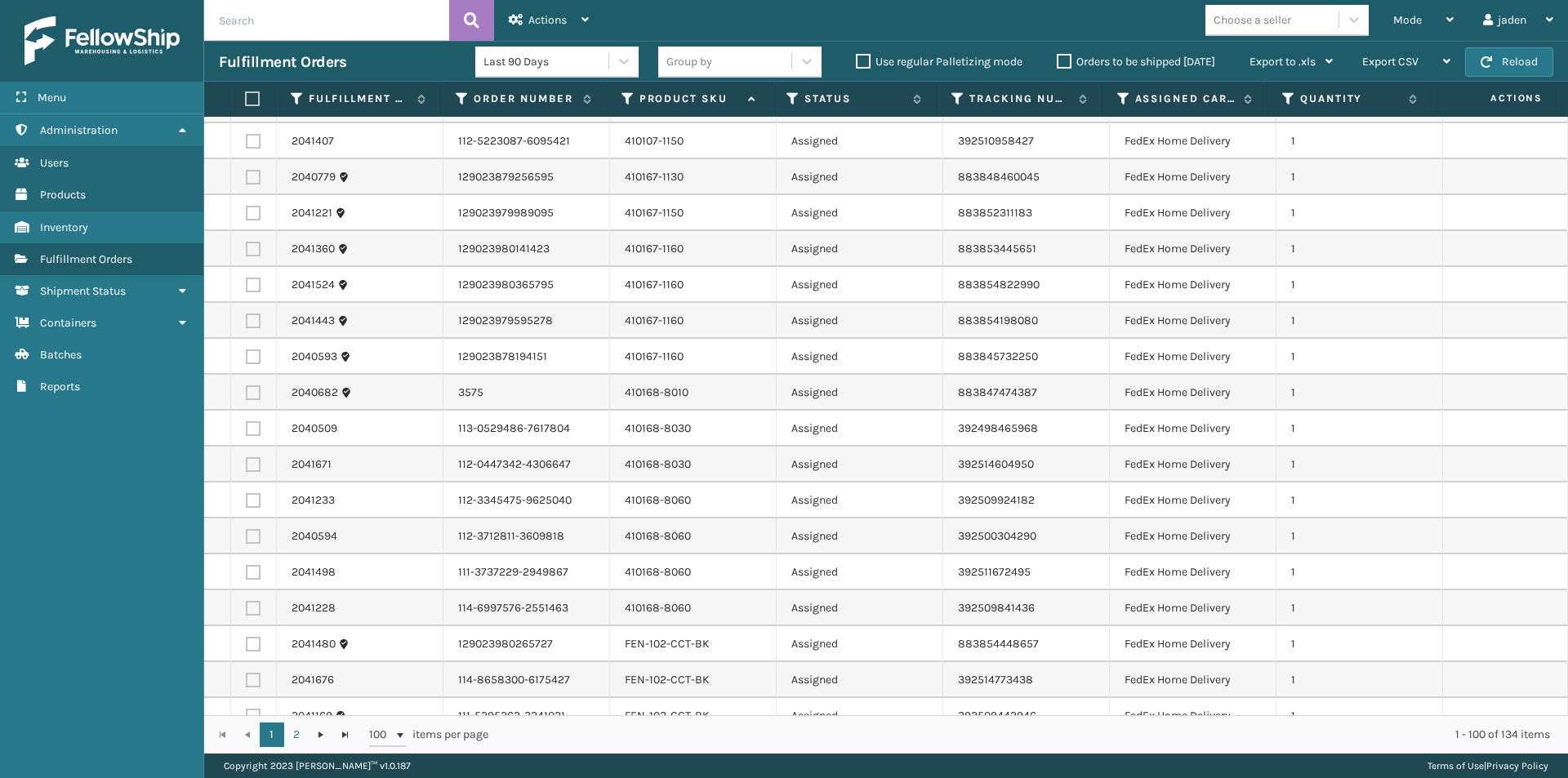
scroll to position [2995, 0]
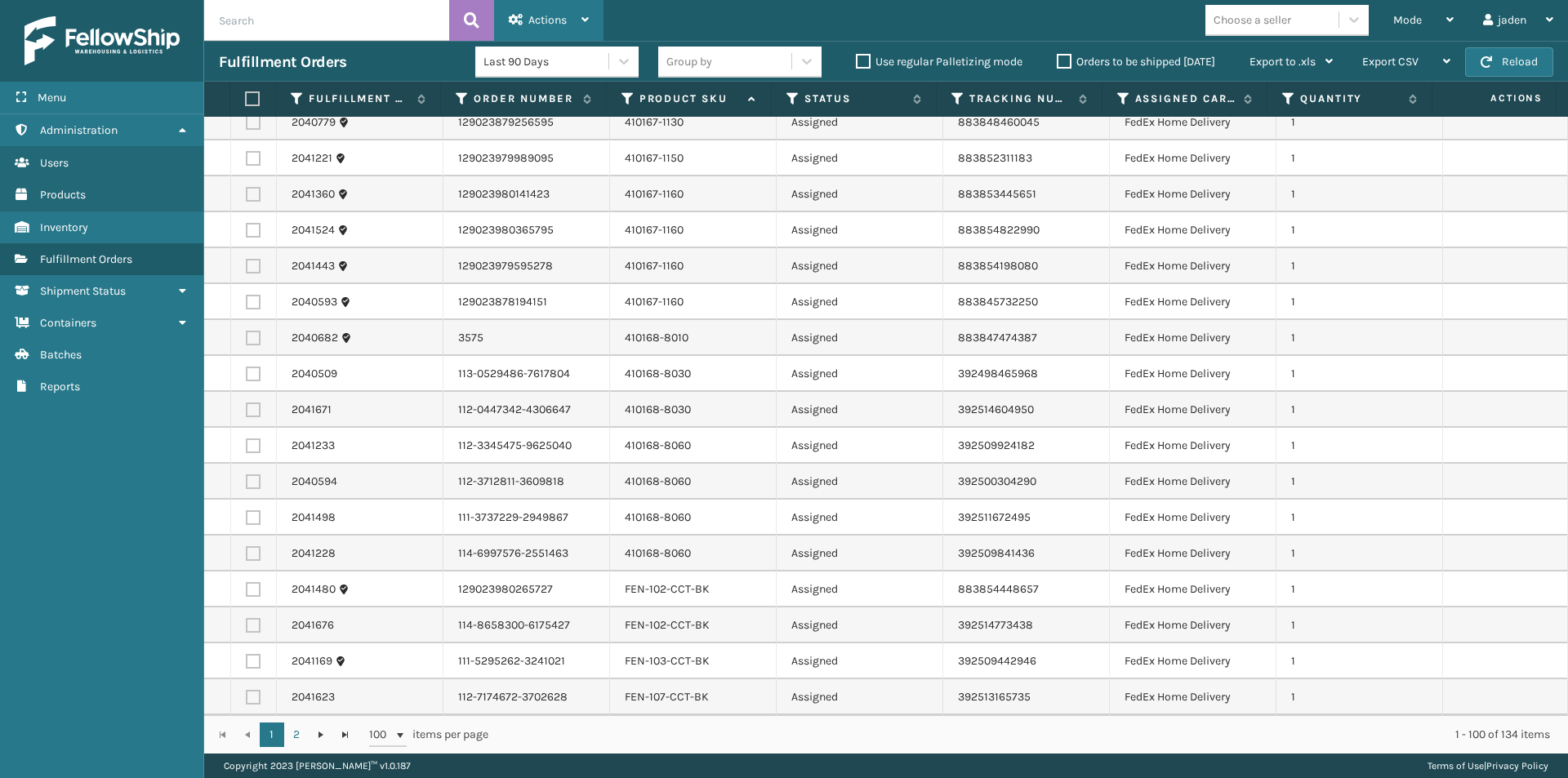
click at [532, 15] on span "Actions" at bounding box center [547, 20] width 38 height 14
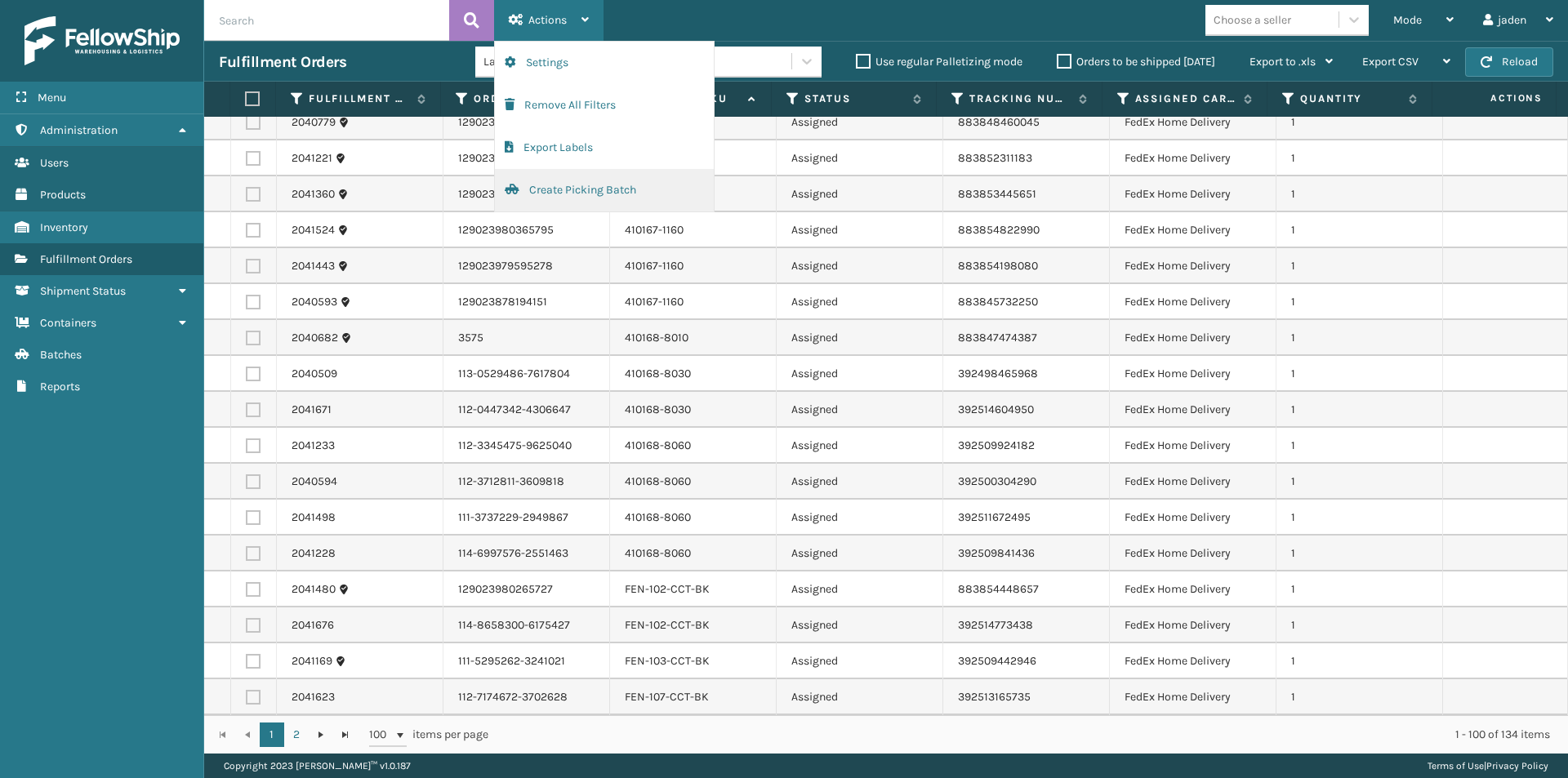
click at [574, 190] on button "Create Picking Batch" at bounding box center [604, 190] width 219 height 43
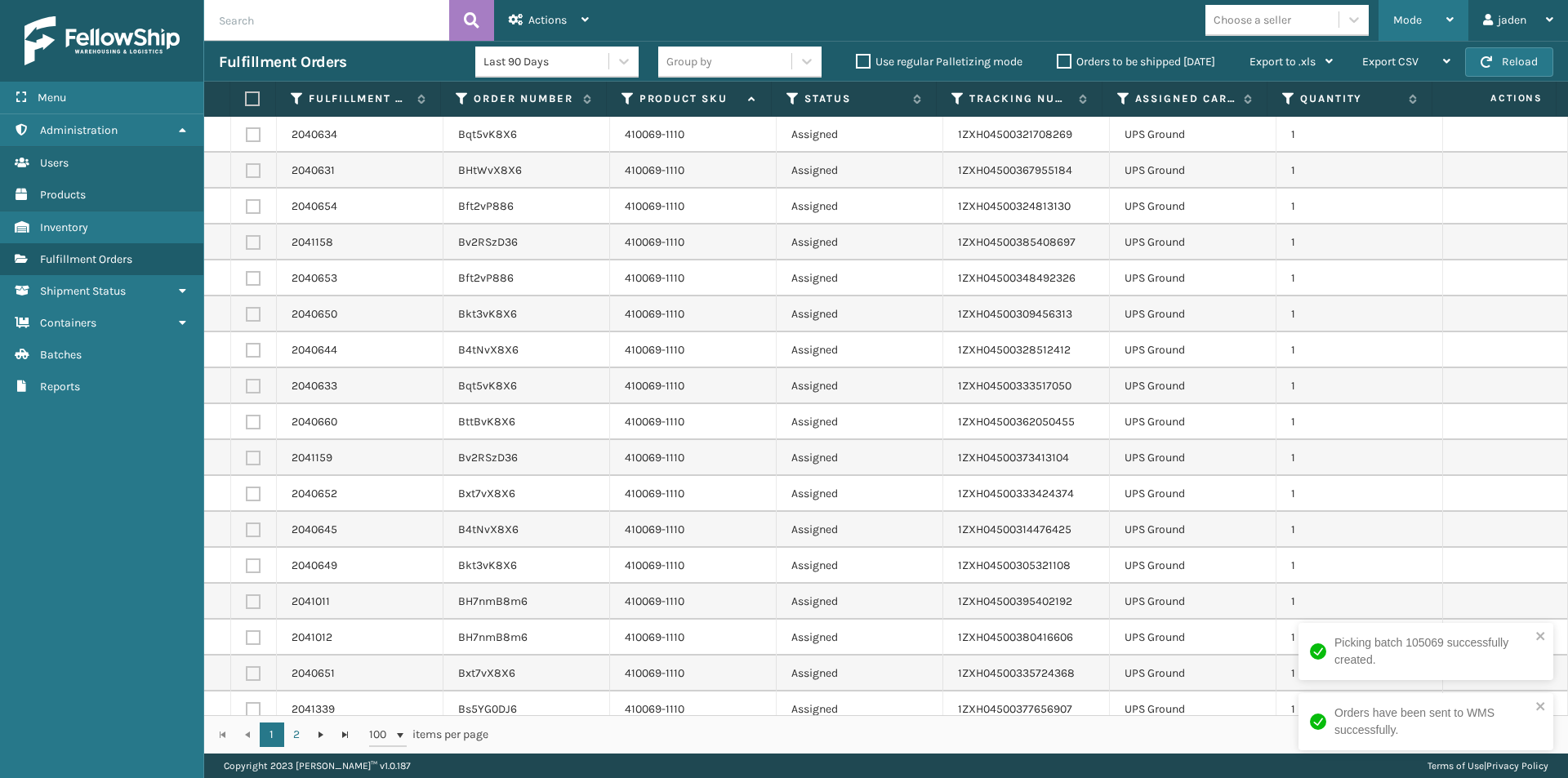
click at [1451, 16] on icon at bounding box center [1449, 19] width 7 height 11
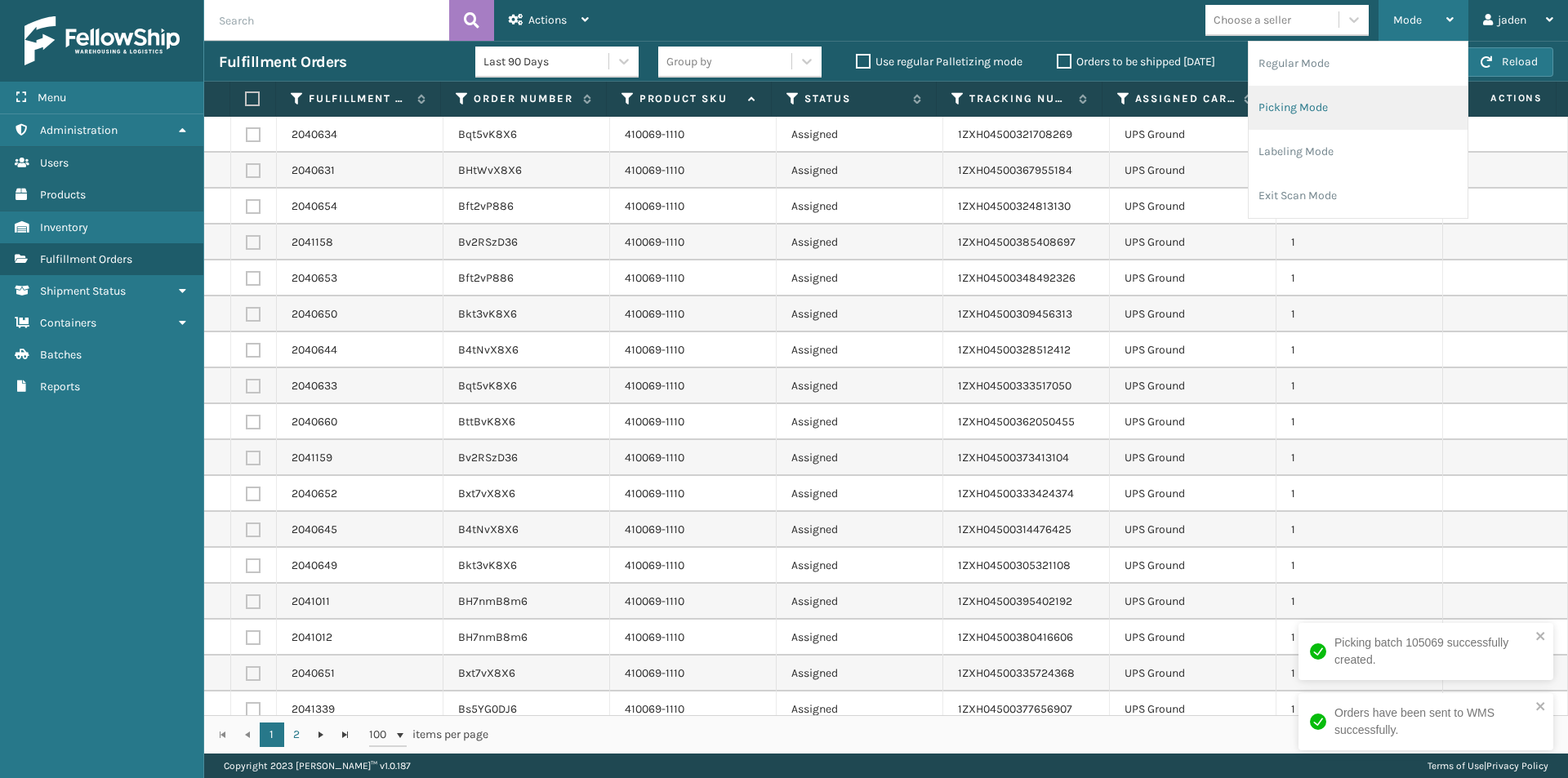
click at [1317, 116] on li "Picking Mode" at bounding box center [1358, 107] width 219 height 45
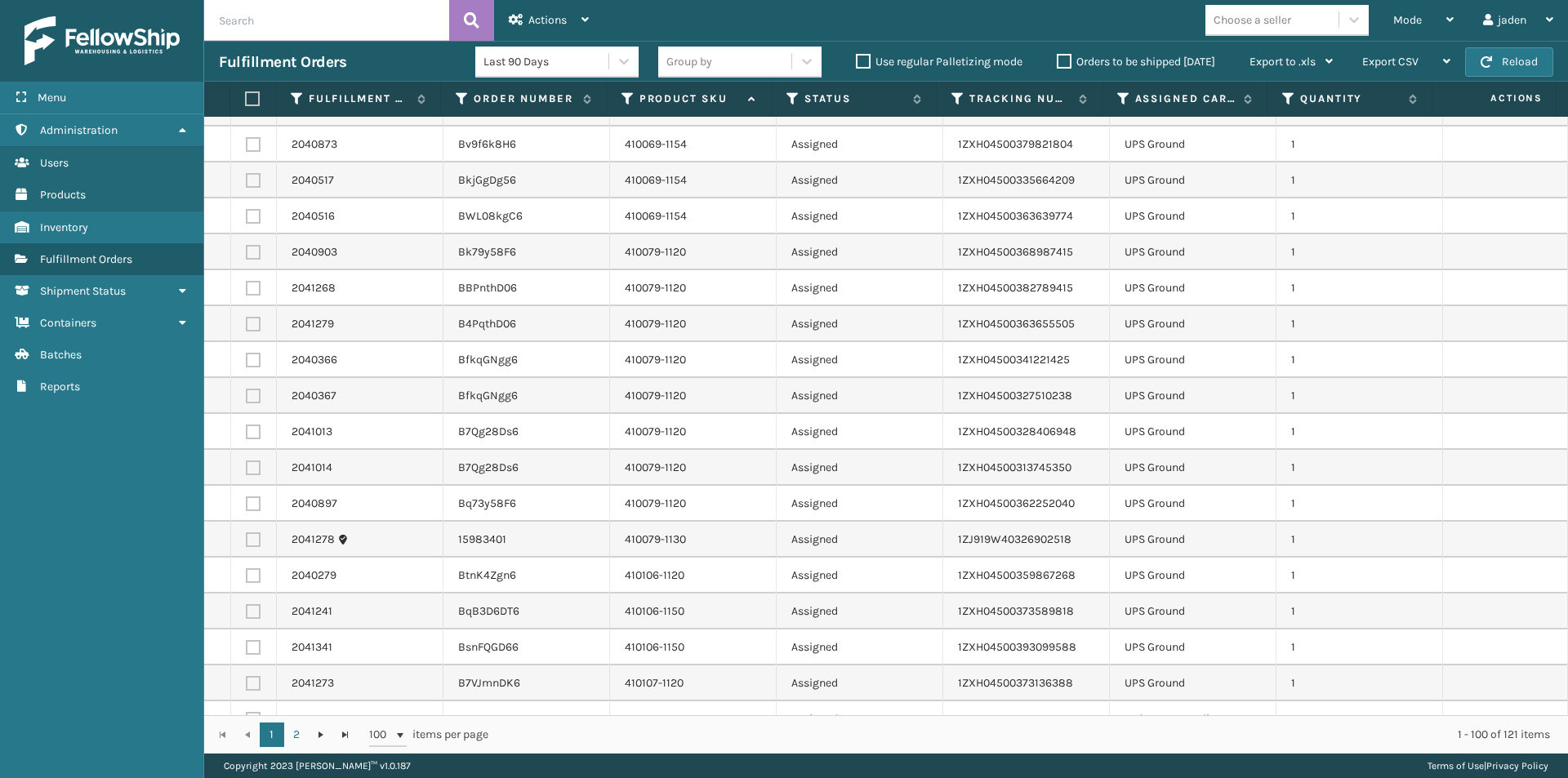
scroll to position [1797, 0]
